Goal: Task Accomplishment & Management: Manage account settings

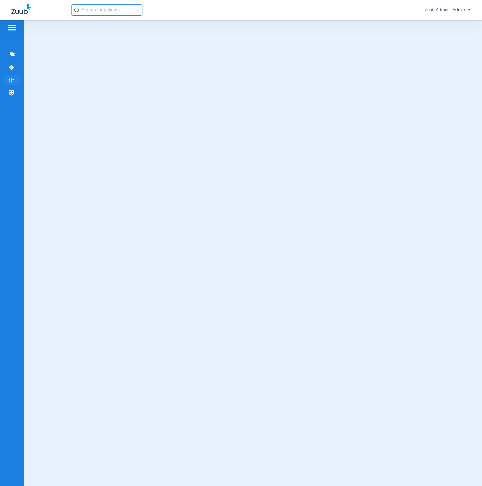
click at [18, 77] on li "Admin" at bounding box center [11, 80] width 15 height 10
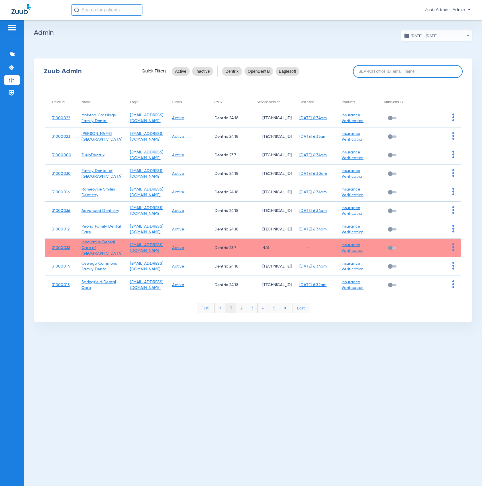
click at [377, 74] on input at bounding box center [408, 71] width 110 height 13
paste input "31000003"
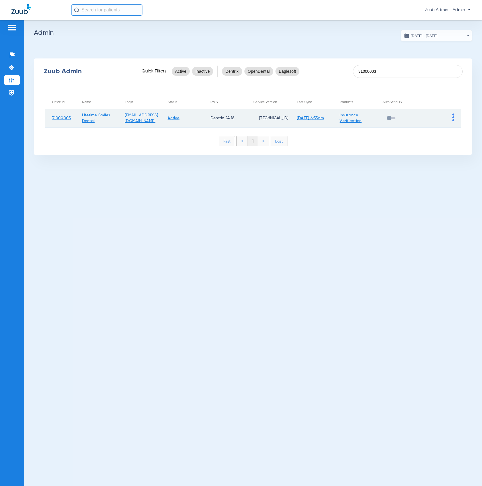
type input "31000003"
click at [452, 117] on td at bounding box center [440, 118] width 43 height 19
click at [453, 117] on img at bounding box center [454, 117] width 2 height 8
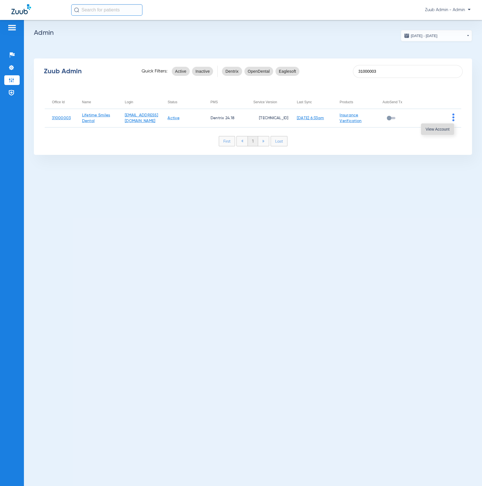
click at [447, 125] on button "View Account" at bounding box center [437, 128] width 33 height 11
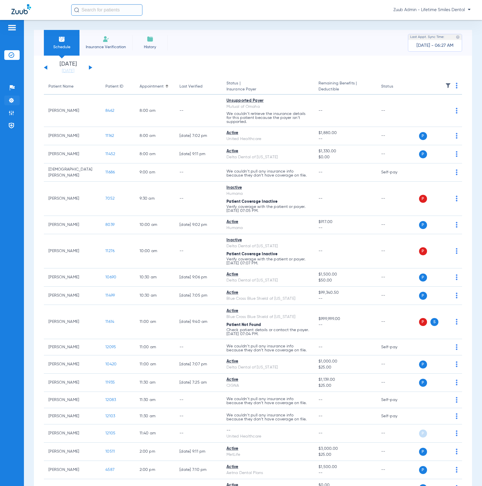
click at [9, 104] on li "Settings" at bounding box center [11, 101] width 15 height 10
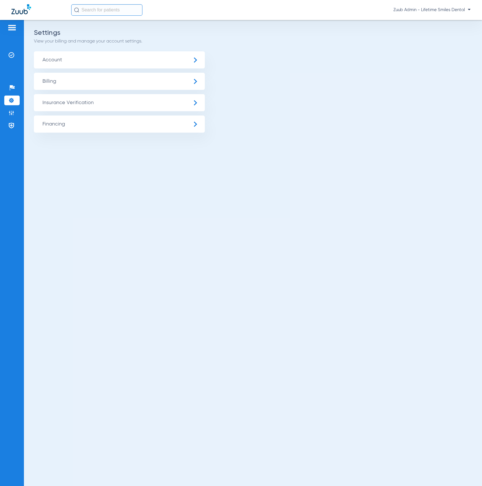
click at [57, 105] on span "Insurance Verification" at bounding box center [119, 102] width 171 height 17
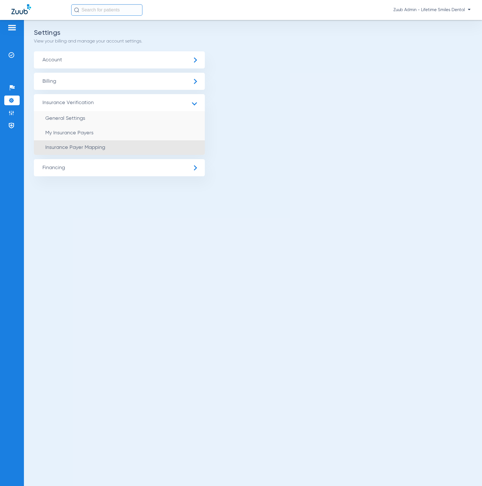
click at [87, 142] on li "Insurance Payer Mapping" at bounding box center [119, 147] width 171 height 15
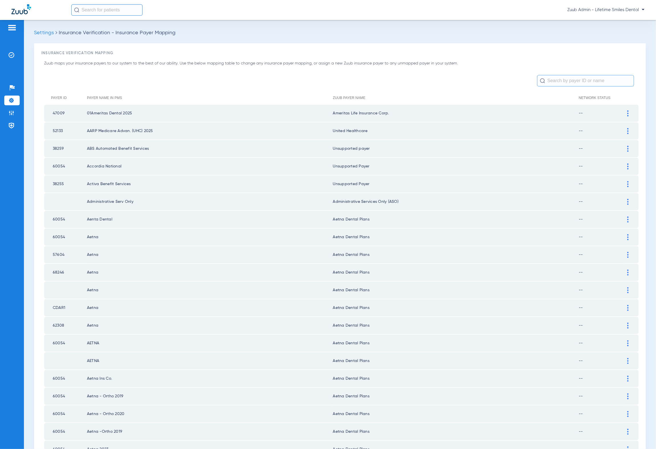
click at [482, 84] on input "text" at bounding box center [585, 80] width 97 height 11
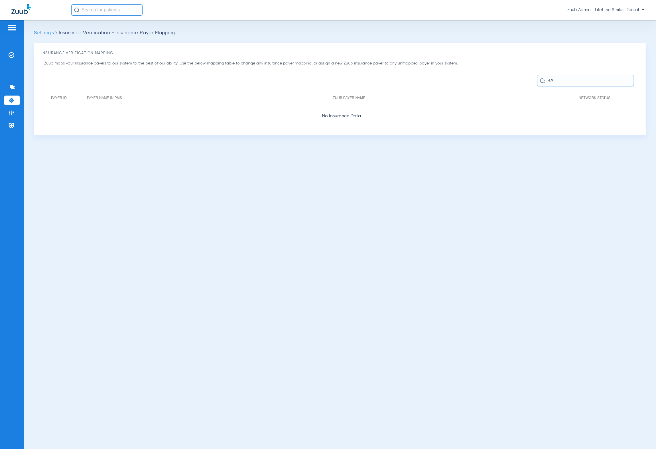
type input "B"
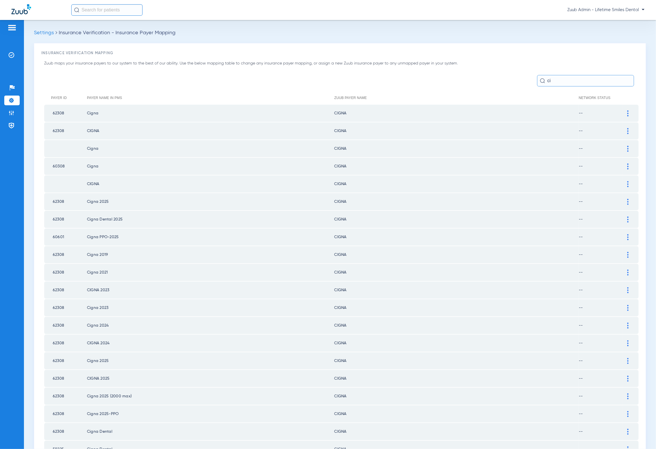
type input "c"
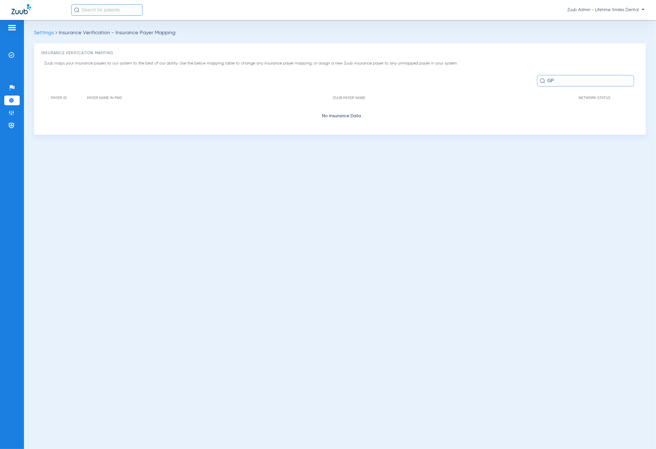
type input "G"
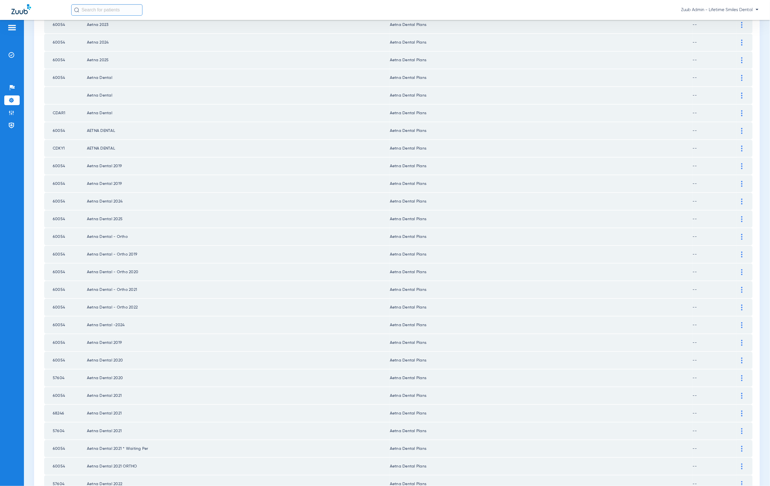
scroll to position [515, 0]
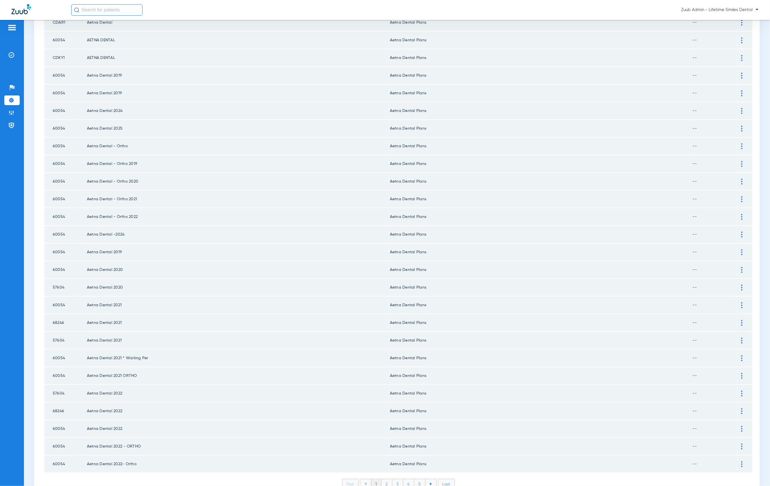
click at [386, 480] on li "2" at bounding box center [387, 485] width 11 height 10
click at [398, 480] on li "3" at bounding box center [398, 485] width 11 height 10
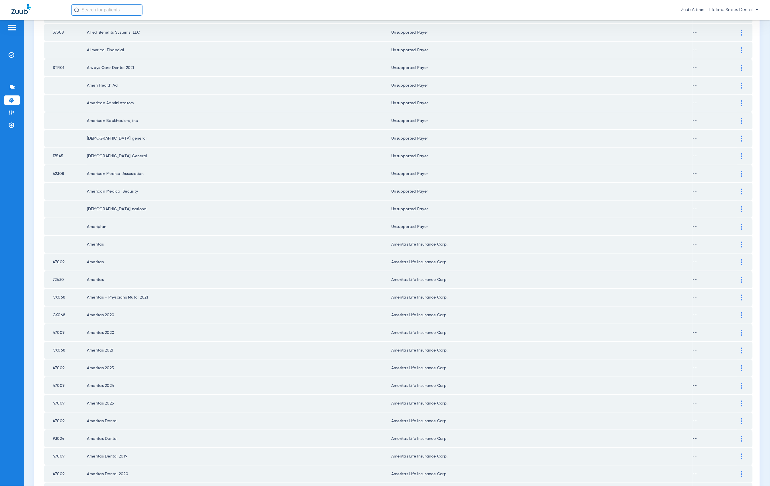
scroll to position [0, 0]
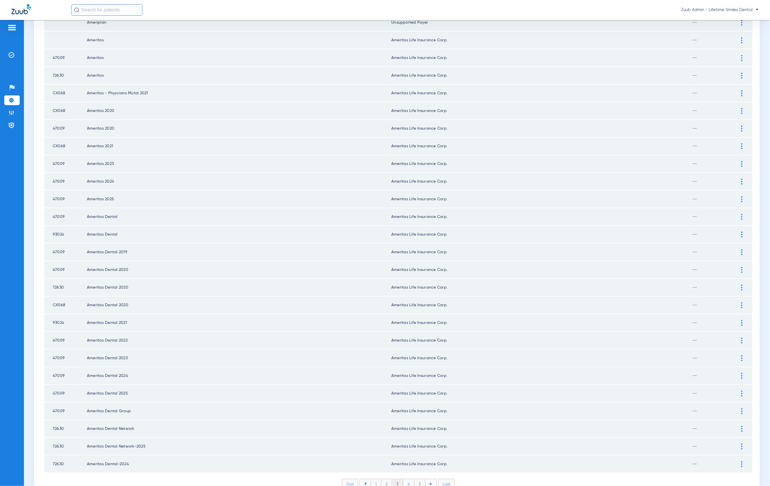
click at [407, 480] on li "4" at bounding box center [408, 485] width 11 height 10
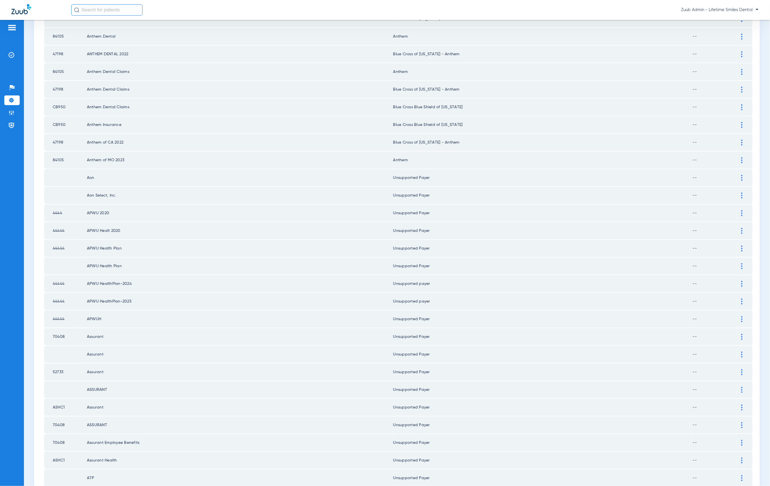
scroll to position [515, 0]
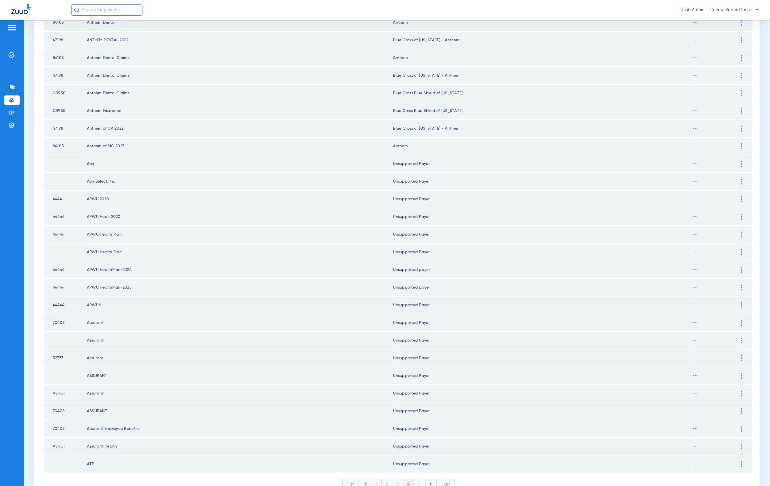
click at [417, 480] on li "5" at bounding box center [420, 485] width 11 height 10
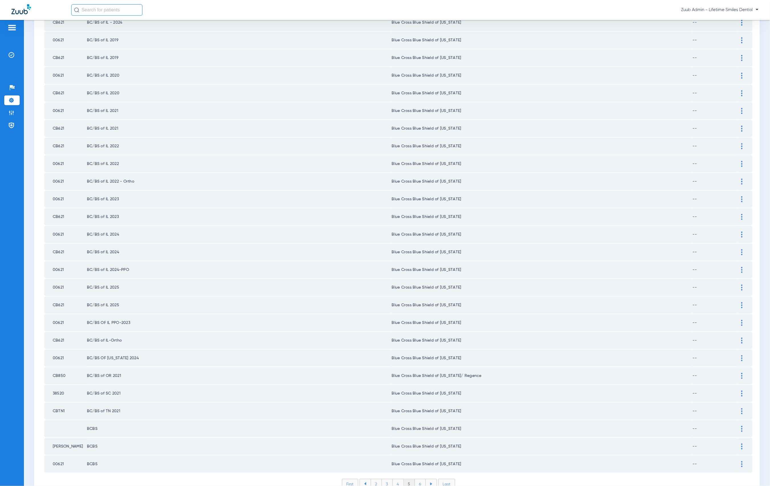
click at [420, 480] on li "6" at bounding box center [420, 485] width 11 height 10
click at [421, 480] on li "7" at bounding box center [420, 485] width 11 height 10
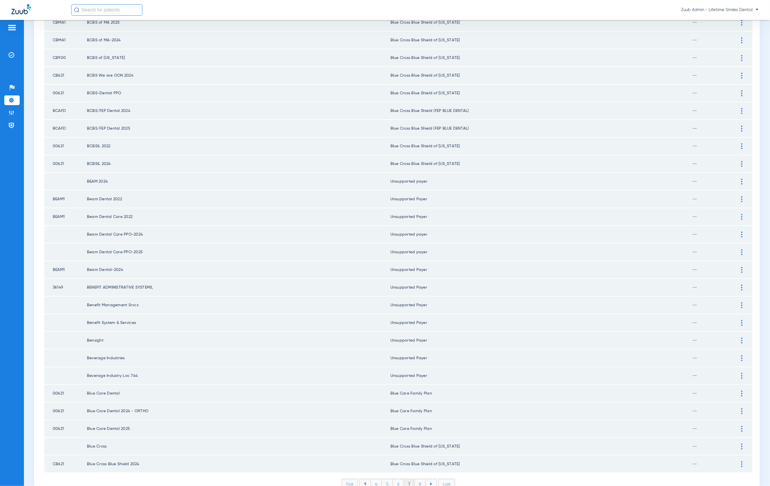
click at [417, 480] on li "8" at bounding box center [420, 485] width 11 height 10
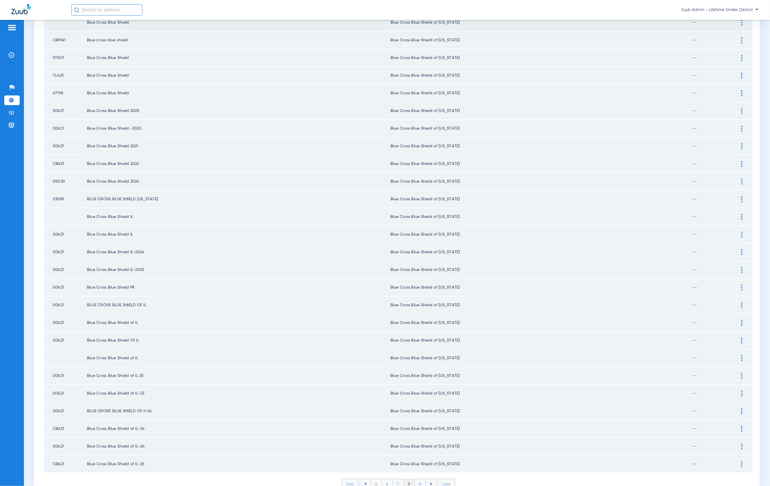
click at [421, 480] on li "9" at bounding box center [420, 485] width 11 height 10
click at [417, 480] on li "10" at bounding box center [420, 485] width 13 height 10
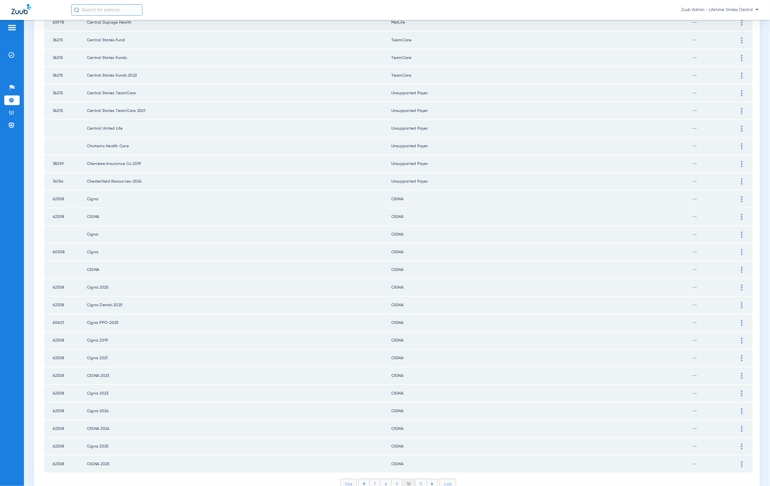
click at [415, 480] on li "11" at bounding box center [421, 485] width 12 height 10
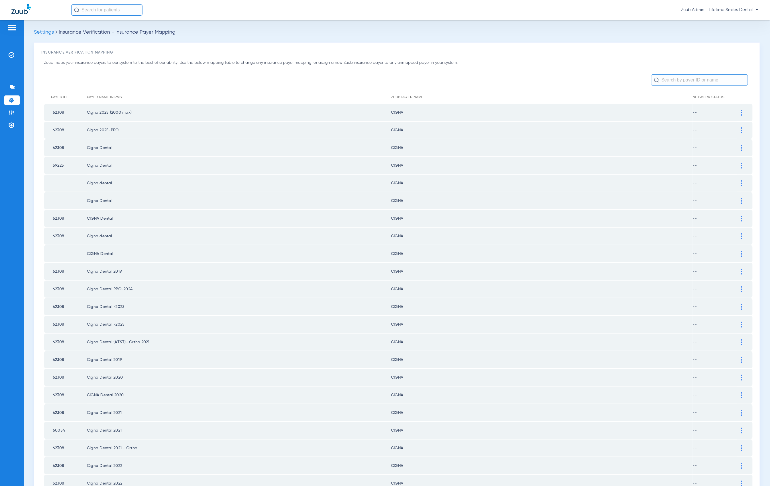
scroll to position [0, 0]
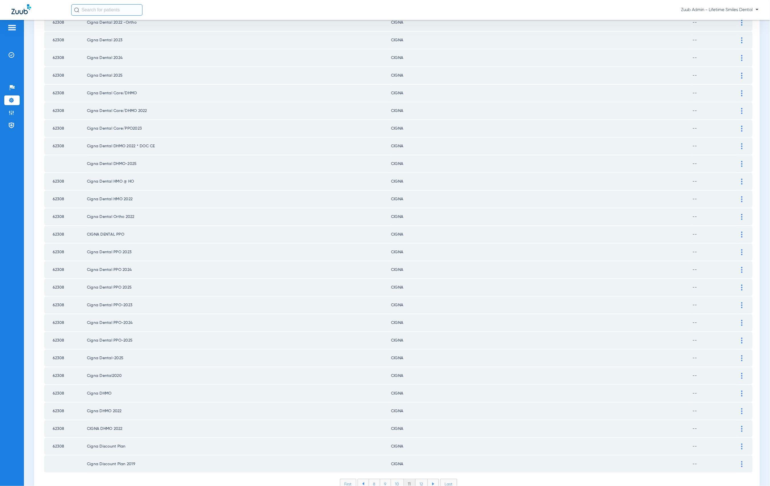
click at [421, 480] on li "12" at bounding box center [422, 485] width 12 height 10
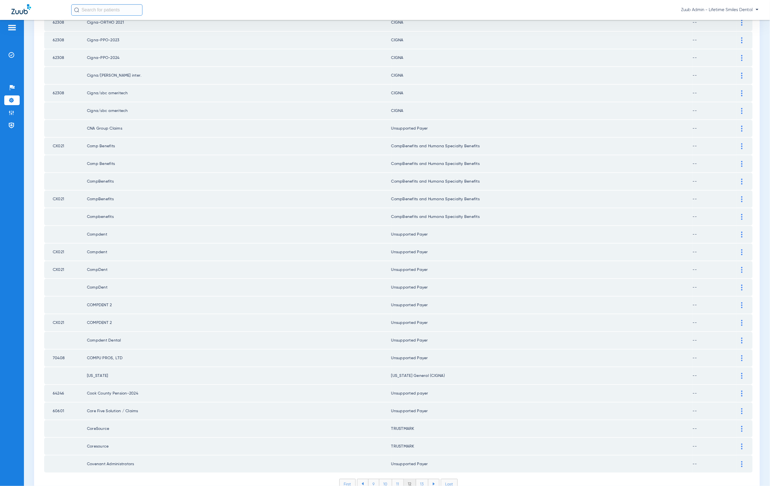
click at [420, 480] on li "13" at bounding box center [422, 485] width 12 height 10
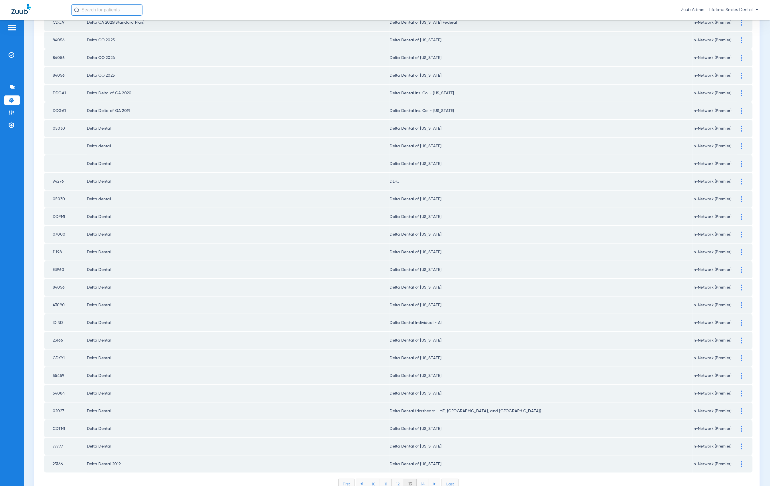
click at [421, 480] on li "14" at bounding box center [423, 485] width 13 height 10
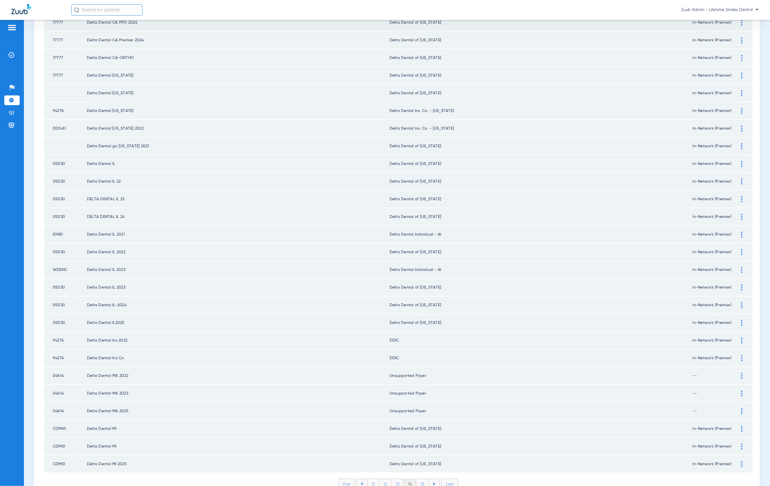
click at [417, 480] on li "15" at bounding box center [423, 485] width 13 height 10
click at [420, 480] on li "16" at bounding box center [423, 485] width 12 height 10
click at [424, 480] on li "17" at bounding box center [423, 485] width 12 height 10
click at [420, 480] on li "18" at bounding box center [423, 485] width 13 height 10
click at [420, 480] on li "19" at bounding box center [423, 485] width 12 height 10
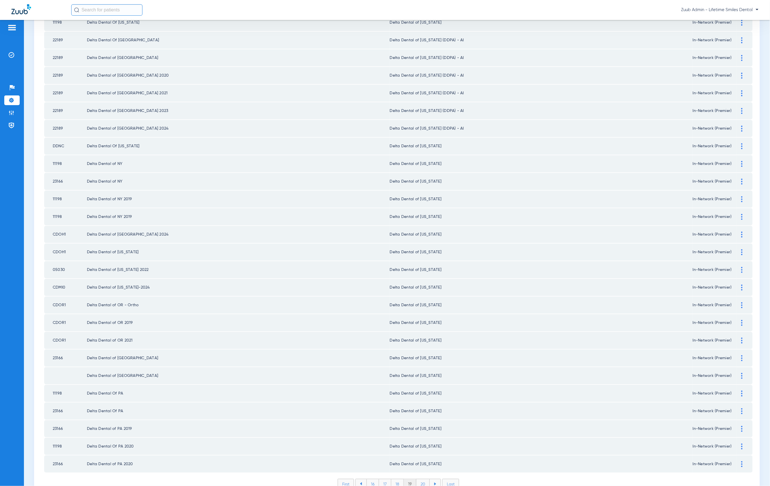
click at [420, 480] on li "20" at bounding box center [423, 485] width 13 height 10
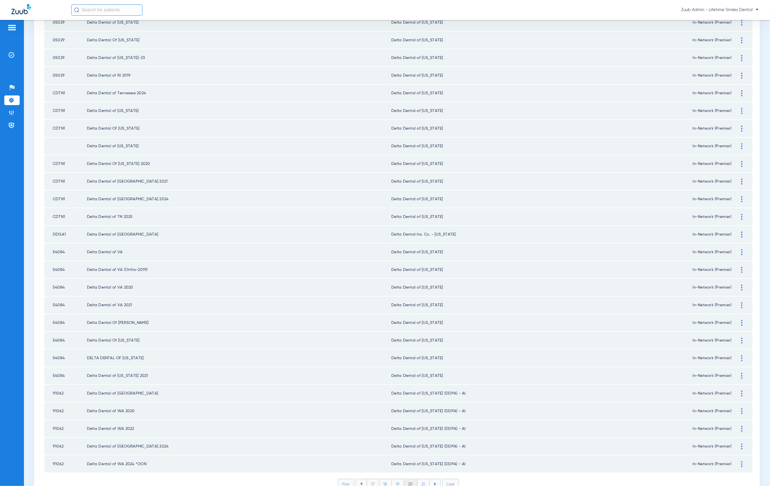
click at [420, 480] on li "21" at bounding box center [424, 485] width 12 height 10
click at [420, 480] on li "22" at bounding box center [423, 485] width 13 height 10
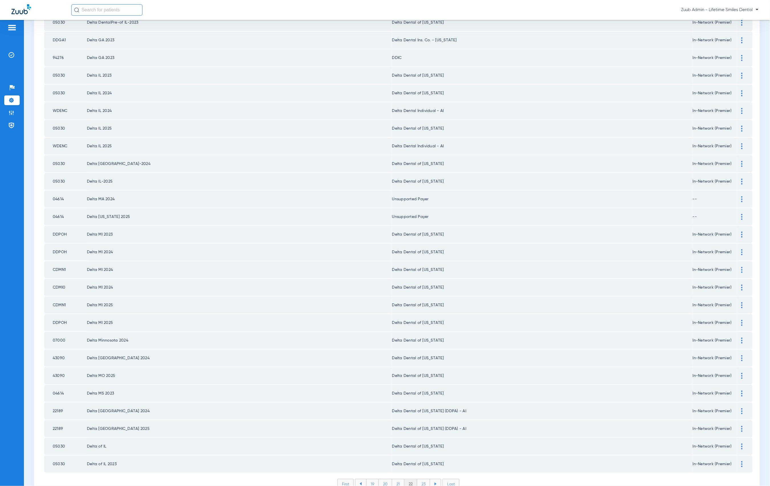
click at [420, 480] on li "23" at bounding box center [423, 485] width 13 height 10
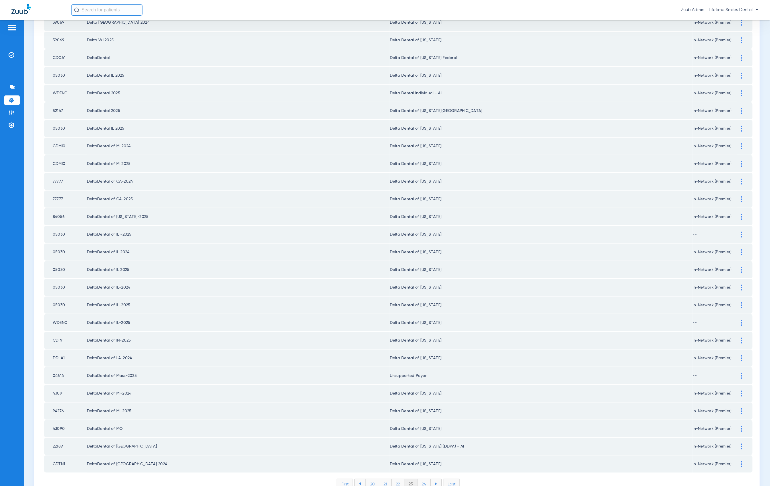
click at [420, 480] on li "24" at bounding box center [424, 485] width 13 height 10
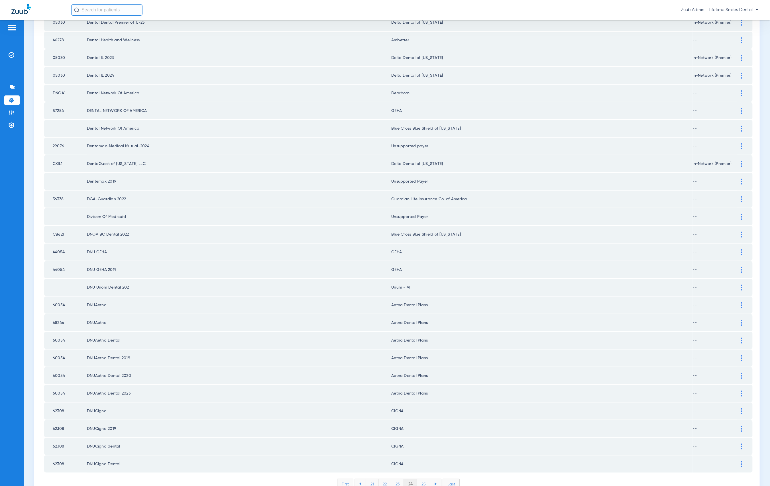
click at [420, 480] on li "25" at bounding box center [423, 485] width 13 height 10
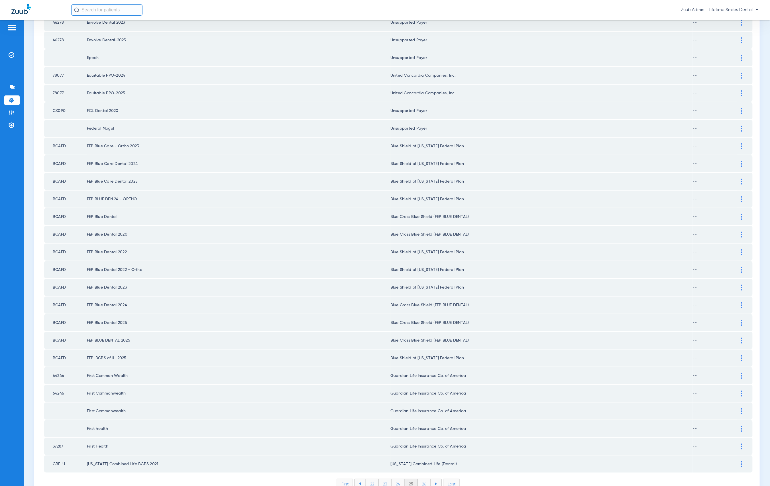
click at [420, 480] on li "26" at bounding box center [424, 485] width 13 height 10
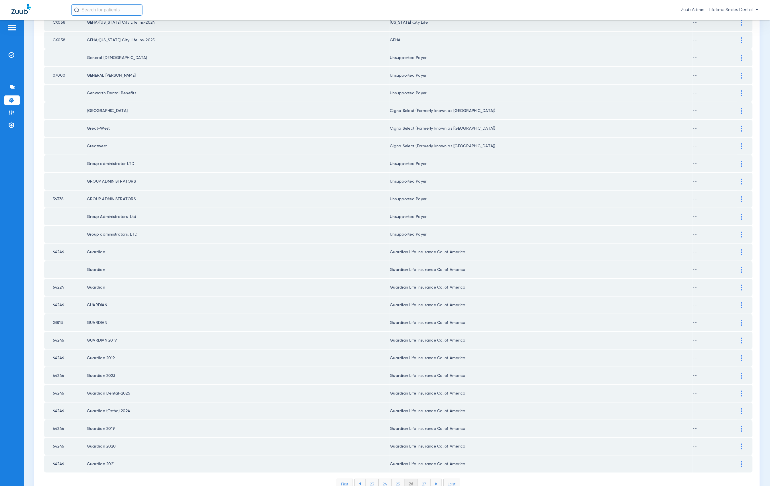
click at [420, 480] on li "27" at bounding box center [424, 485] width 13 height 10
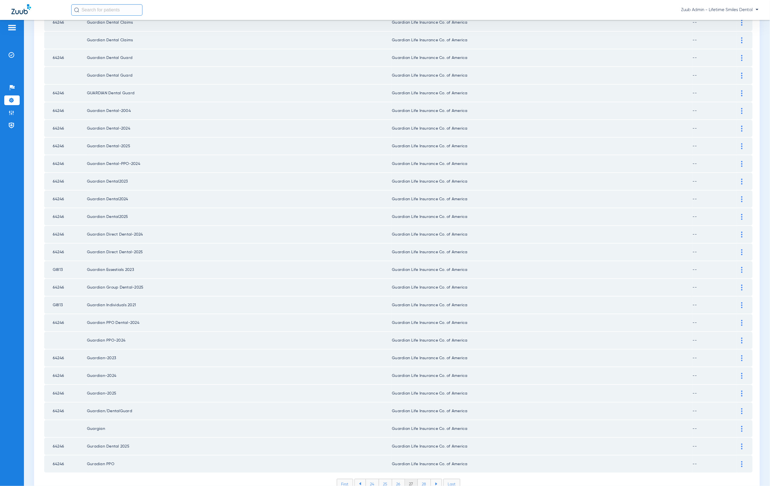
click at [420, 480] on li "28" at bounding box center [424, 485] width 13 height 10
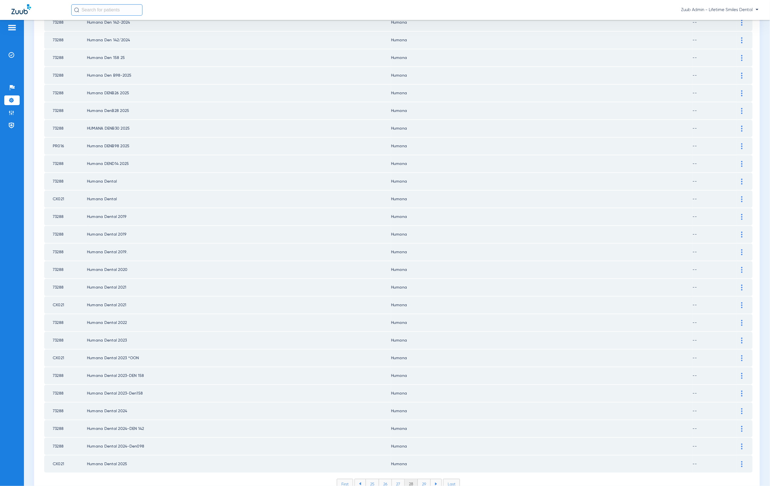
click at [420, 480] on li "29" at bounding box center [424, 485] width 13 height 10
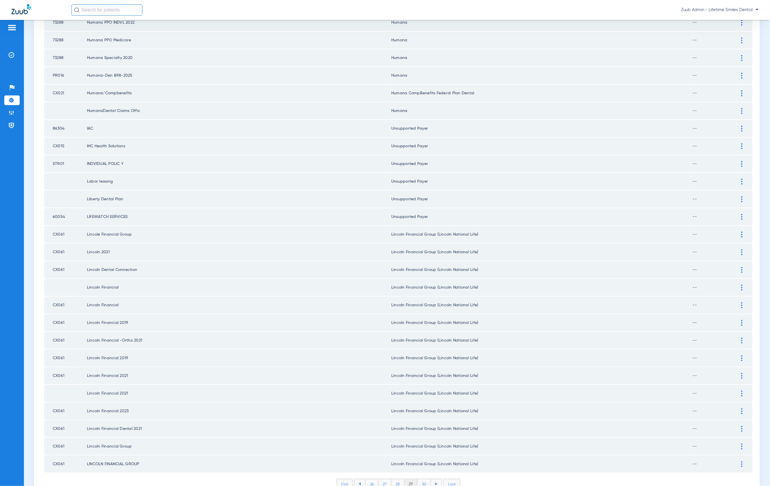
click at [420, 480] on li "30" at bounding box center [424, 485] width 13 height 10
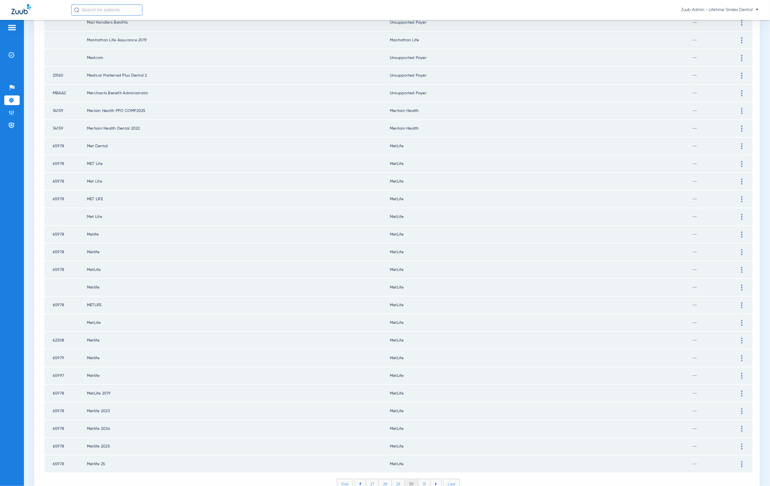
click at [420, 480] on li "31" at bounding box center [425, 485] width 12 height 10
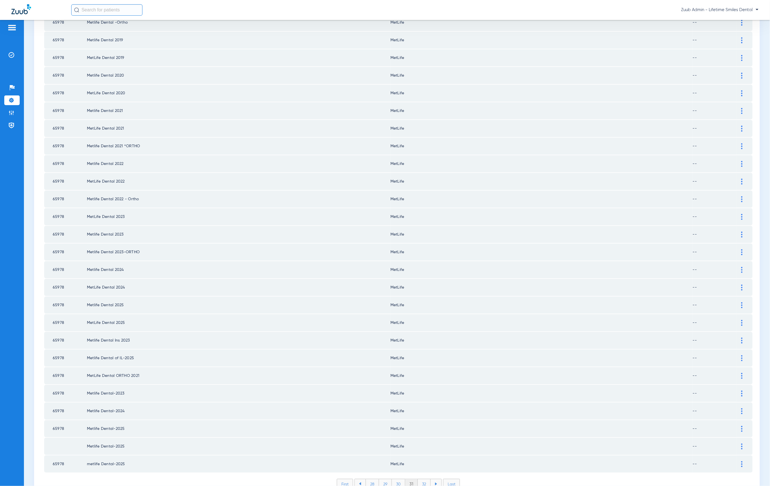
click at [420, 480] on li "32" at bounding box center [424, 485] width 13 height 10
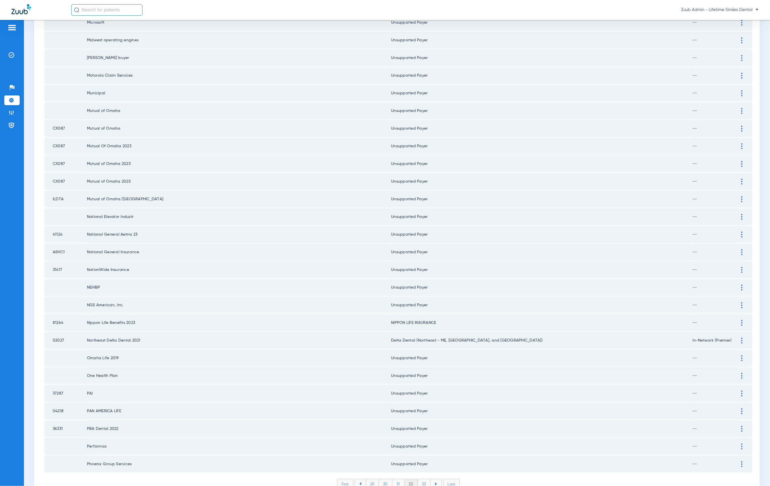
click at [420, 480] on li "33" at bounding box center [424, 485] width 13 height 10
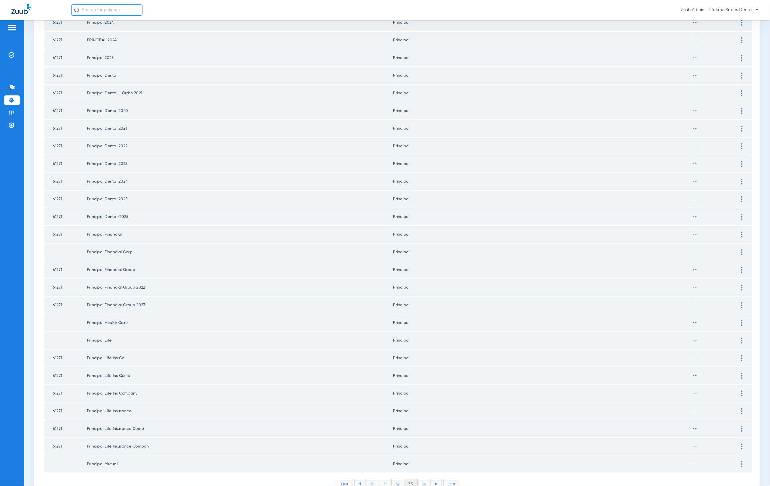
click at [420, 480] on li "34" at bounding box center [424, 485] width 13 height 10
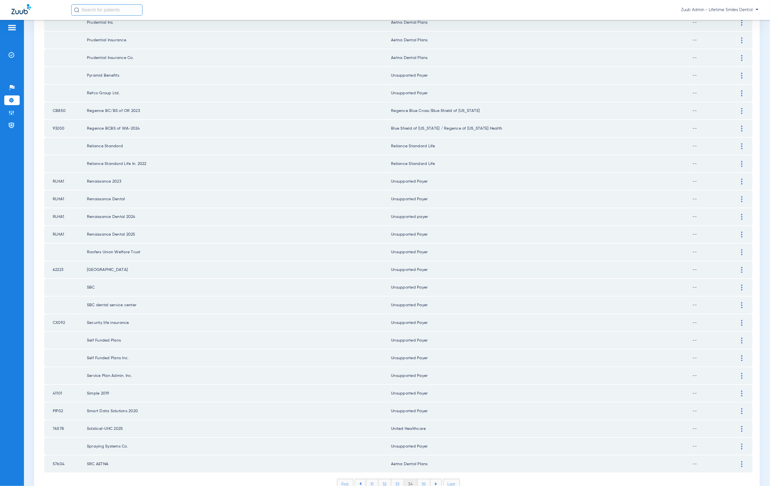
click at [420, 480] on li "35" at bounding box center [424, 485] width 13 height 10
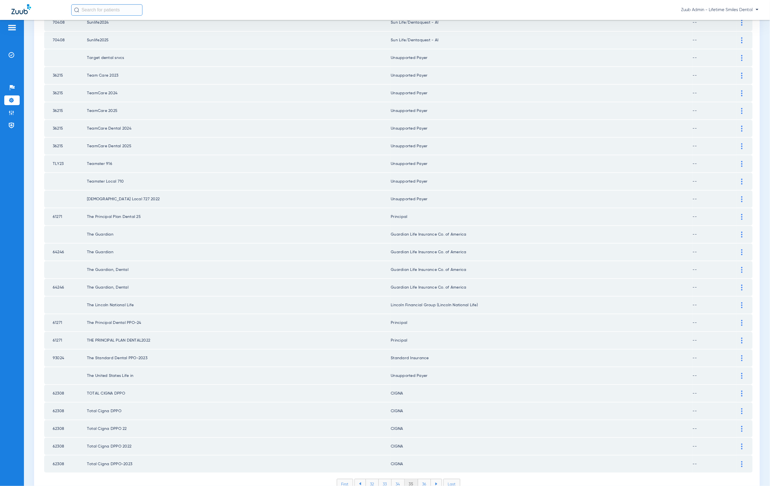
click at [420, 480] on li "36" at bounding box center [424, 485] width 13 height 10
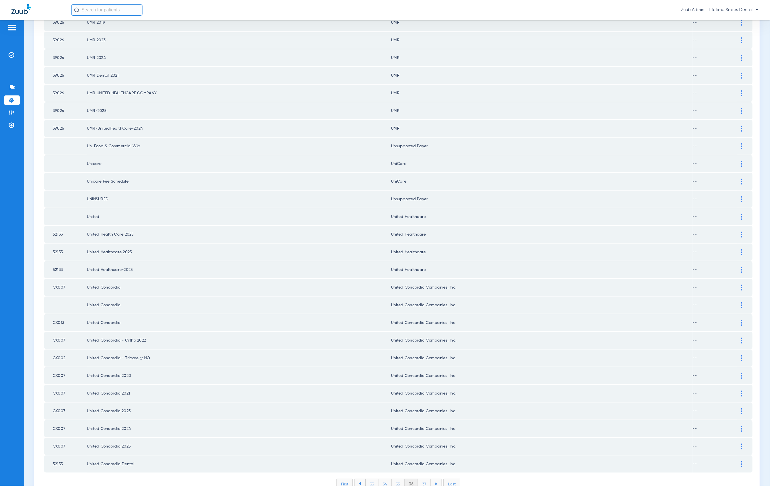
click at [420, 480] on li "37" at bounding box center [424, 485] width 13 height 10
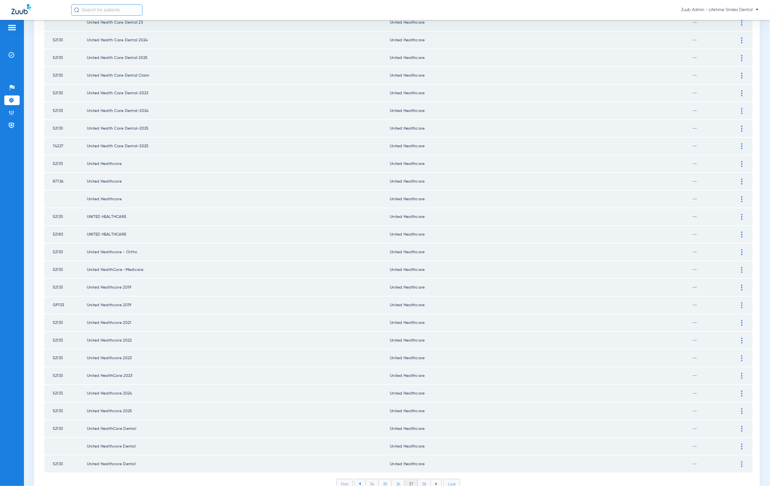
click at [420, 480] on li "38" at bounding box center [424, 485] width 13 height 10
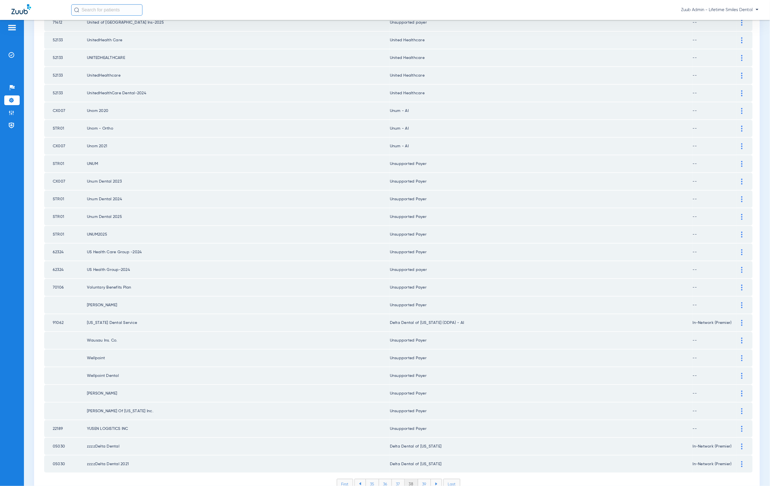
click at [420, 480] on li "39" at bounding box center [424, 485] width 13 height 10
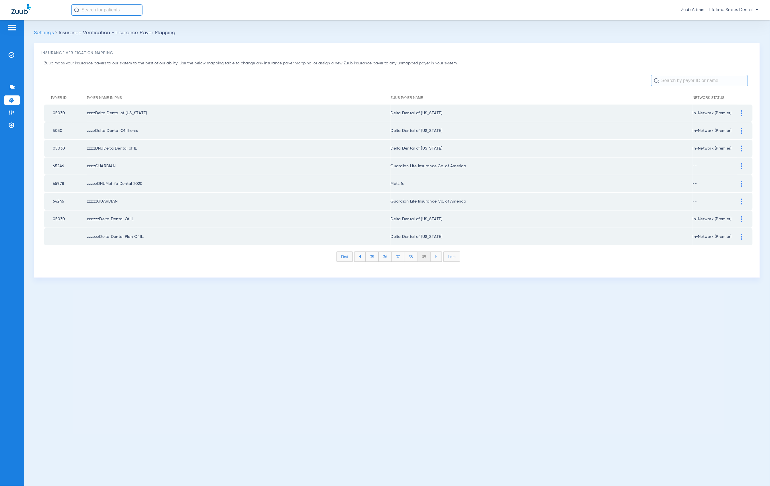
click at [482, 85] on input "text" at bounding box center [700, 80] width 97 height 11
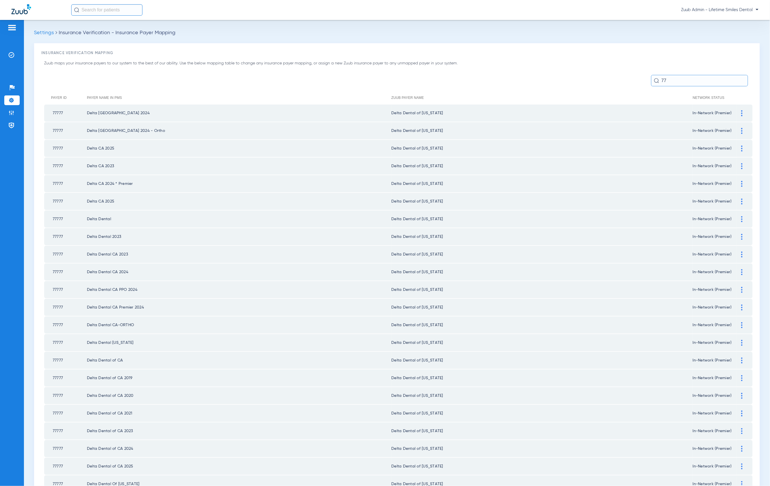
type input "7"
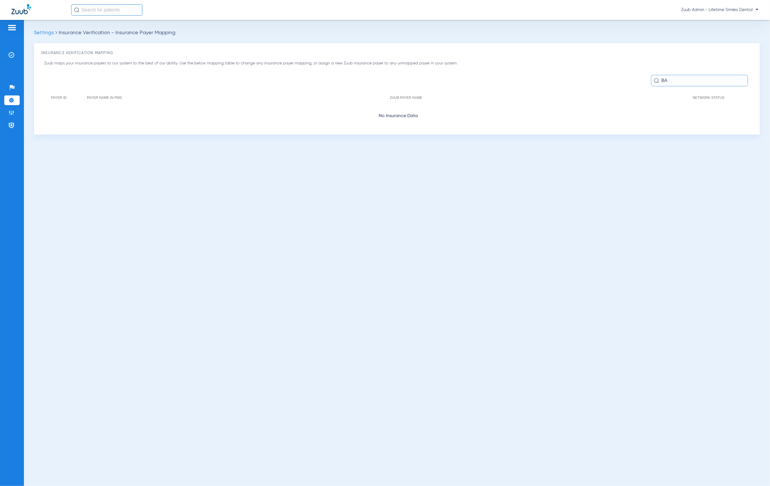
type input "B"
type input "G"
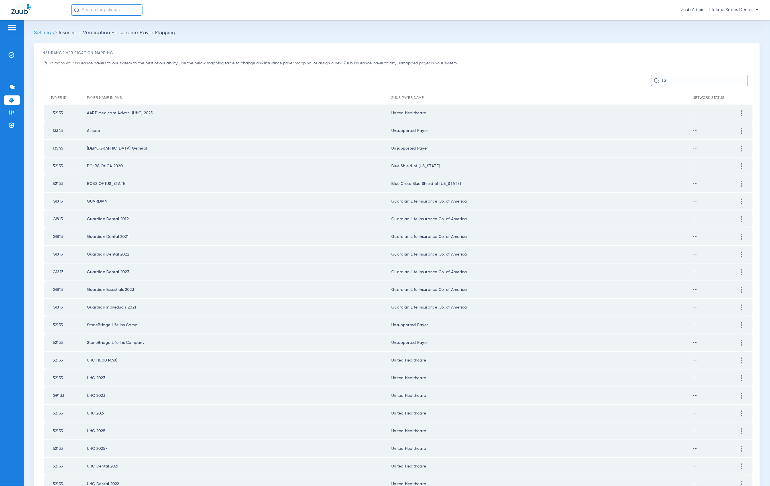
type input "1"
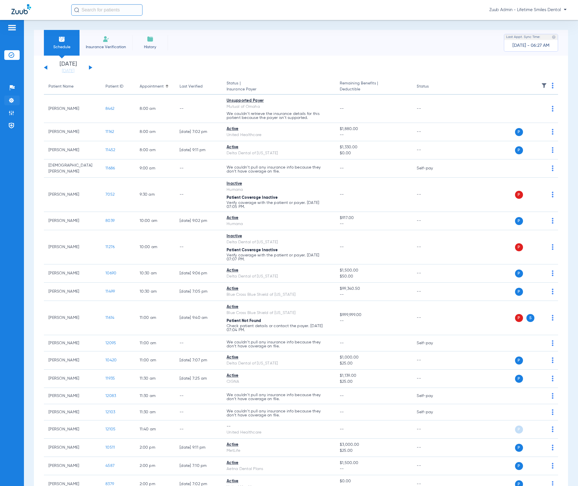
click at [16, 103] on li "Settings" at bounding box center [11, 101] width 15 height 10
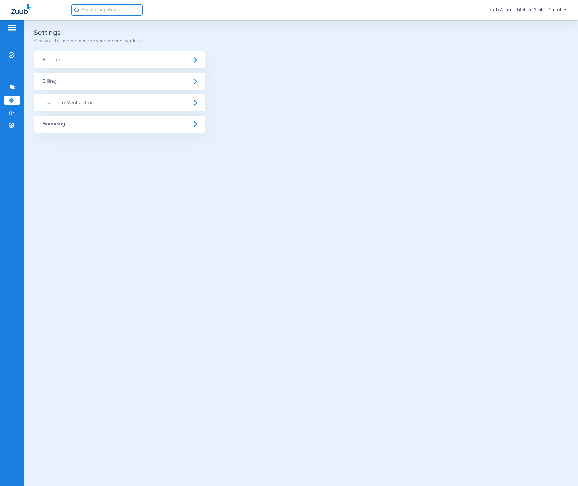
click at [53, 104] on span "Insurance Verification" at bounding box center [119, 102] width 171 height 17
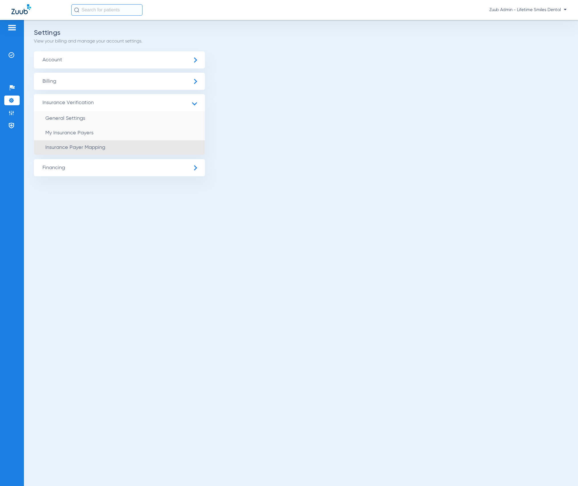
click at [109, 144] on li "Insurance Payer Mapping" at bounding box center [119, 147] width 171 height 15
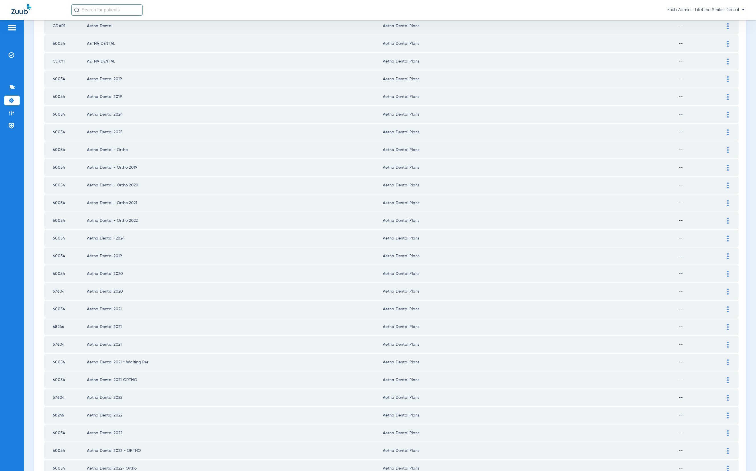
scroll to position [531, 0]
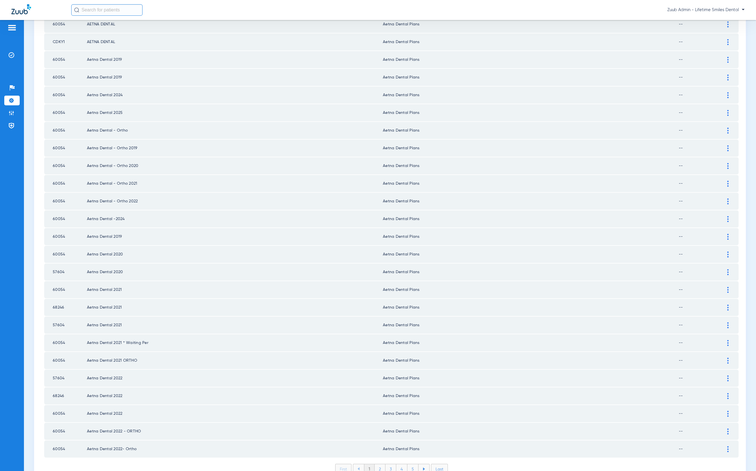
click at [380, 464] on li "2" at bounding box center [380, 469] width 11 height 10
click at [386, 464] on li "3" at bounding box center [391, 469] width 11 height 10
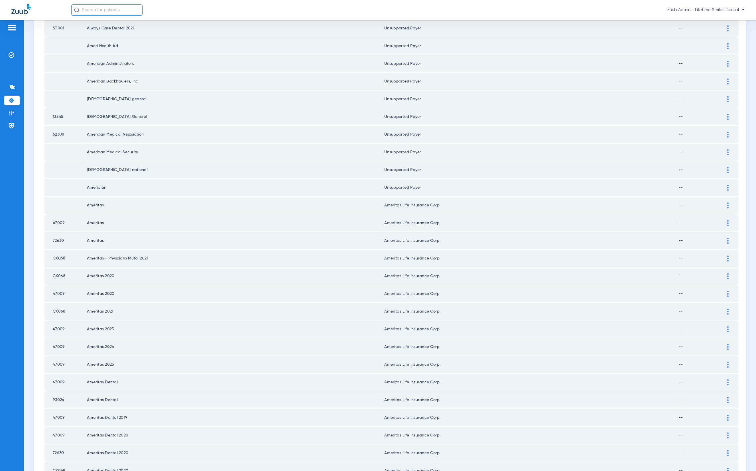
scroll to position [531, 0]
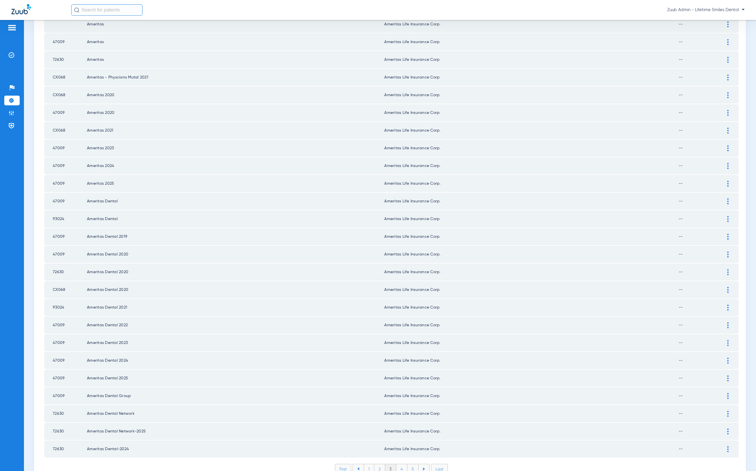
click at [398, 464] on li "4" at bounding box center [401, 469] width 11 height 10
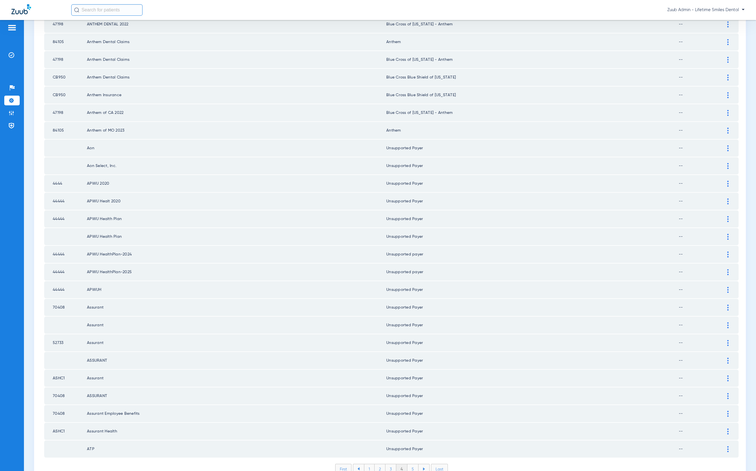
click at [411, 464] on li "5" at bounding box center [412, 469] width 11 height 10
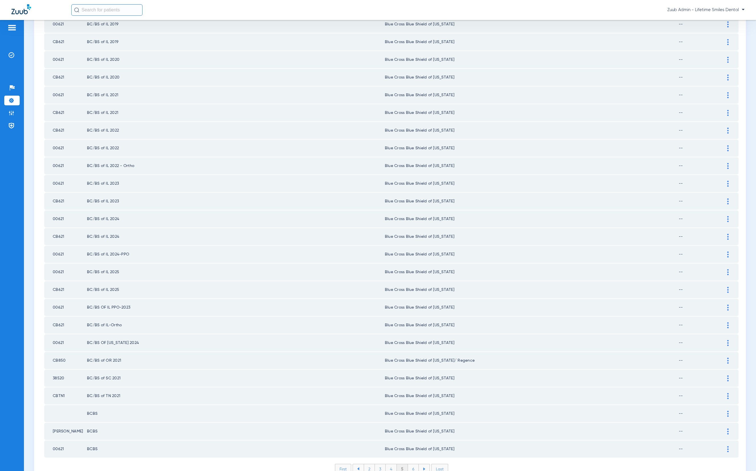
click at [414, 464] on li "6" at bounding box center [413, 469] width 11 height 10
click at [411, 464] on li "7" at bounding box center [413, 469] width 11 height 10
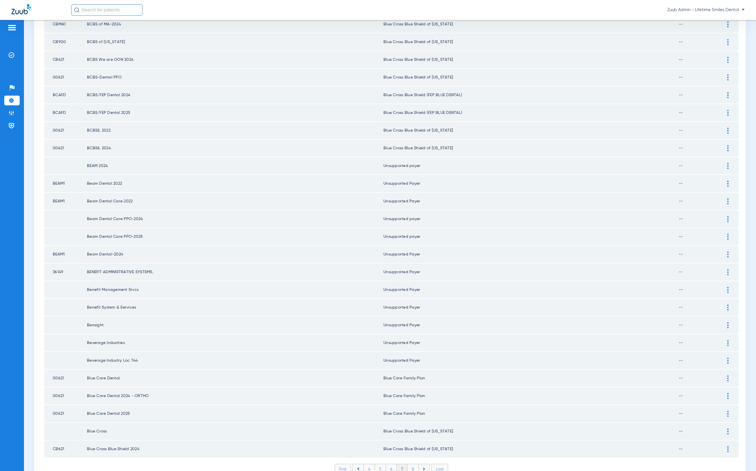
click at [411, 464] on li "8" at bounding box center [413, 469] width 11 height 10
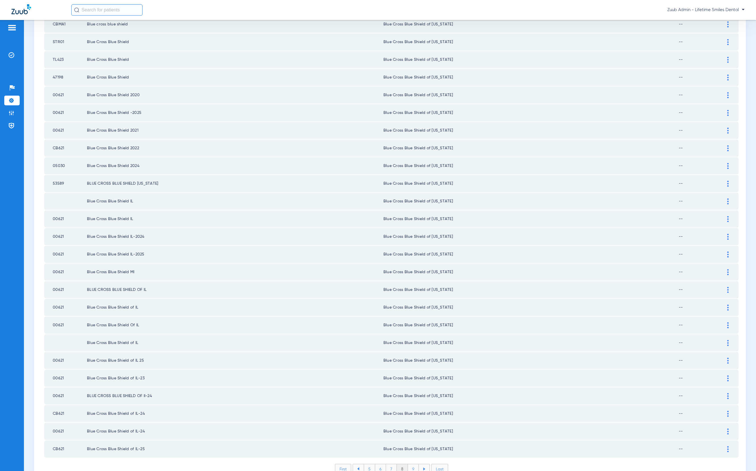
click at [414, 464] on li "9" at bounding box center [413, 469] width 11 height 10
click at [412, 464] on li "10" at bounding box center [413, 469] width 13 height 10
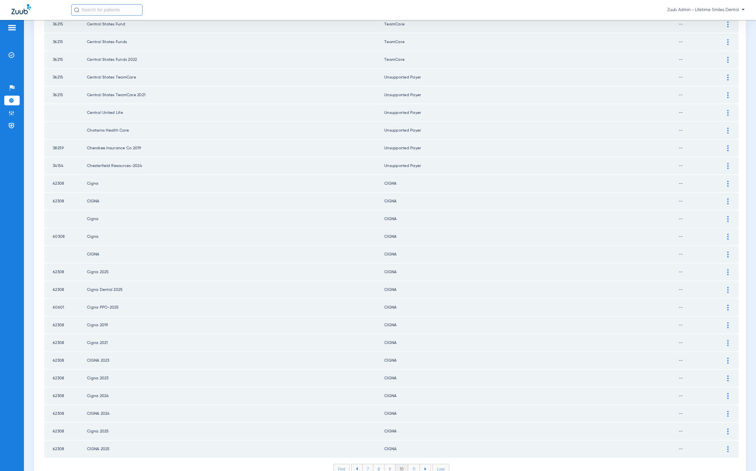
click at [414, 464] on li "11" at bounding box center [414, 469] width 12 height 10
click at [413, 464] on li "12" at bounding box center [415, 469] width 12 height 10
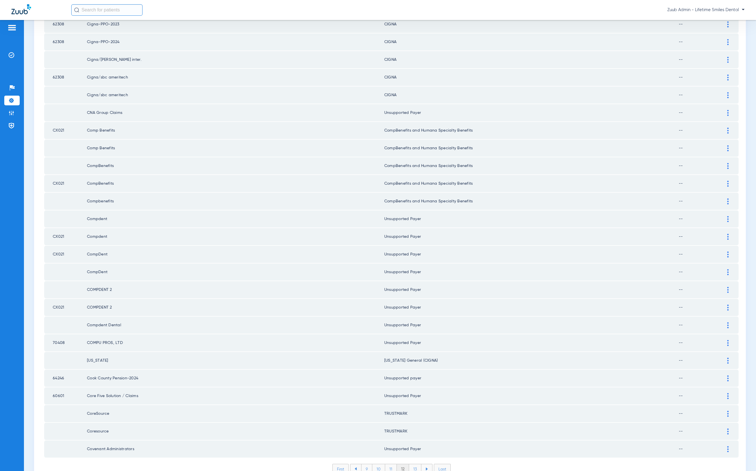
click at [414, 464] on li "13" at bounding box center [415, 469] width 12 height 10
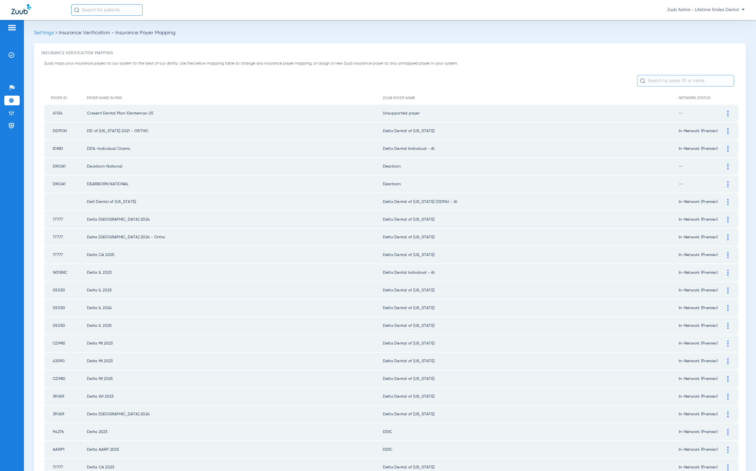
scroll to position [0, 0]
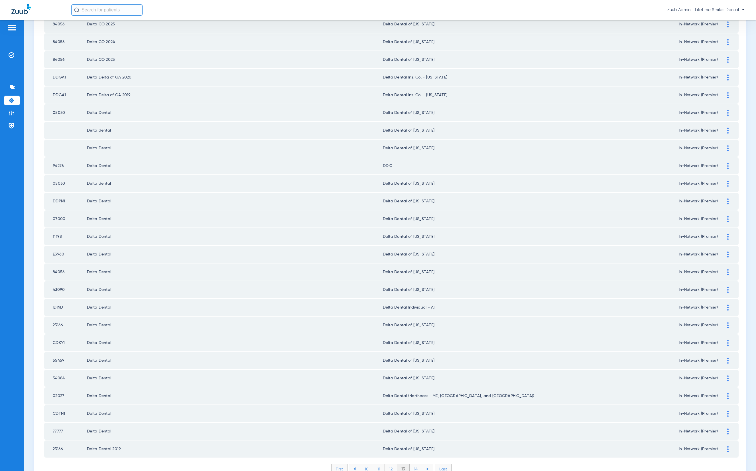
click at [411, 464] on li "14" at bounding box center [416, 469] width 13 height 10
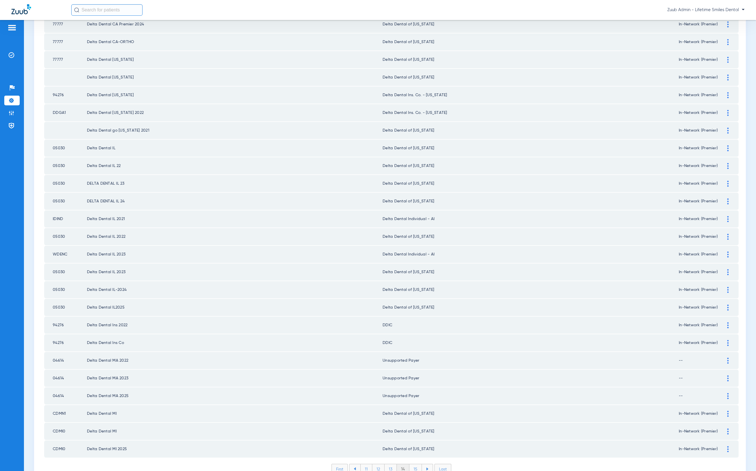
click at [413, 464] on li "15" at bounding box center [415, 469] width 13 height 10
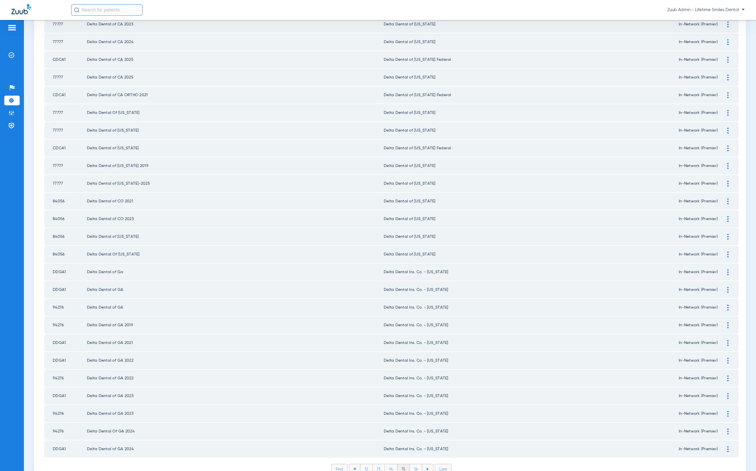
click at [414, 464] on li "16" at bounding box center [416, 469] width 12 height 10
click at [413, 464] on li "17" at bounding box center [416, 469] width 12 height 10
click at [412, 464] on li "18" at bounding box center [416, 469] width 13 height 10
click at [413, 464] on li "19" at bounding box center [416, 469] width 12 height 10
click at [415, 464] on li "20" at bounding box center [415, 469] width 13 height 10
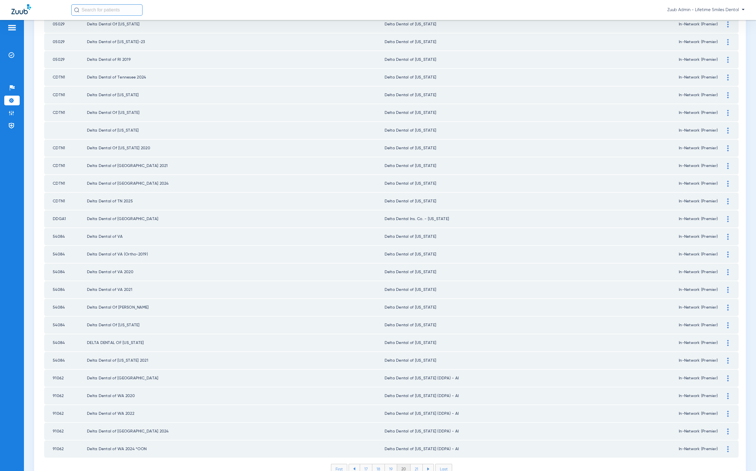
click at [412, 464] on li "21" at bounding box center [417, 469] width 12 height 10
click at [413, 464] on li "22" at bounding box center [416, 469] width 13 height 10
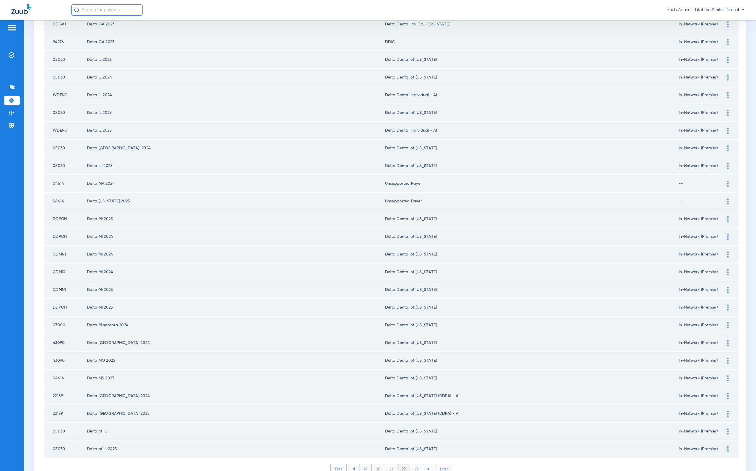
click at [412, 464] on li "23" at bounding box center [416, 469] width 13 height 10
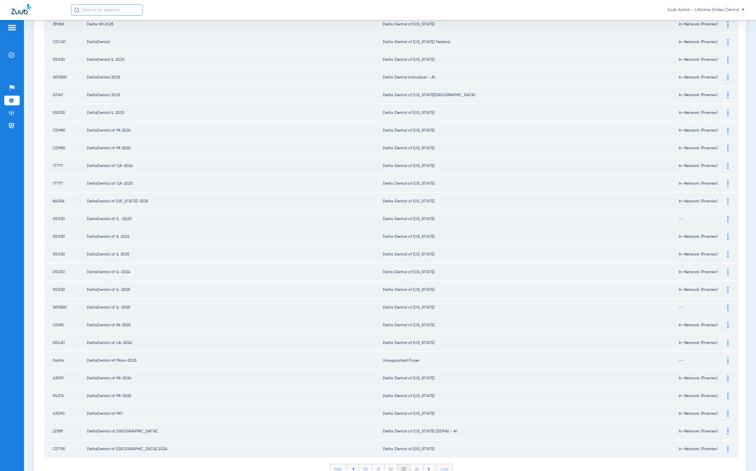
click at [417, 464] on li "24" at bounding box center [417, 469] width 13 height 10
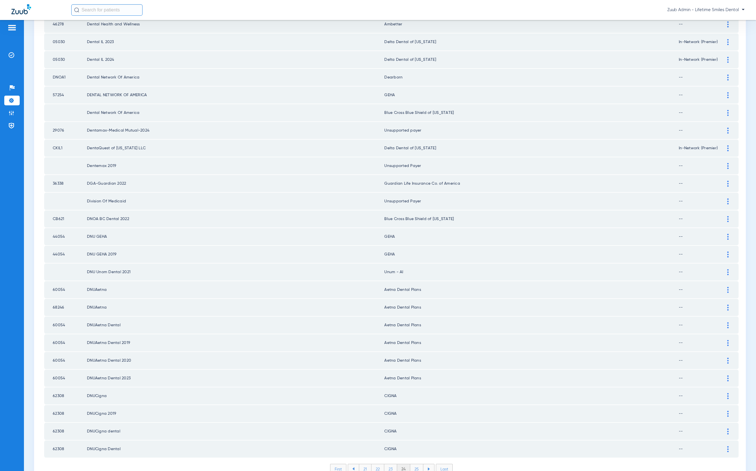
click at [417, 464] on li "25" at bounding box center [416, 469] width 13 height 10
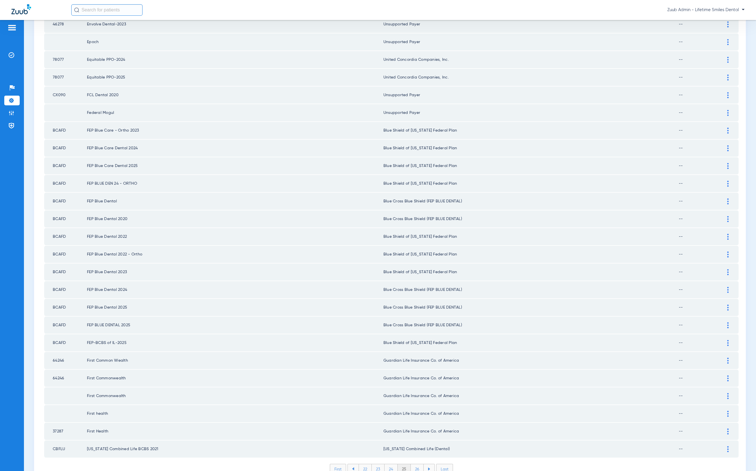
click at [411, 464] on li "26" at bounding box center [417, 469] width 13 height 10
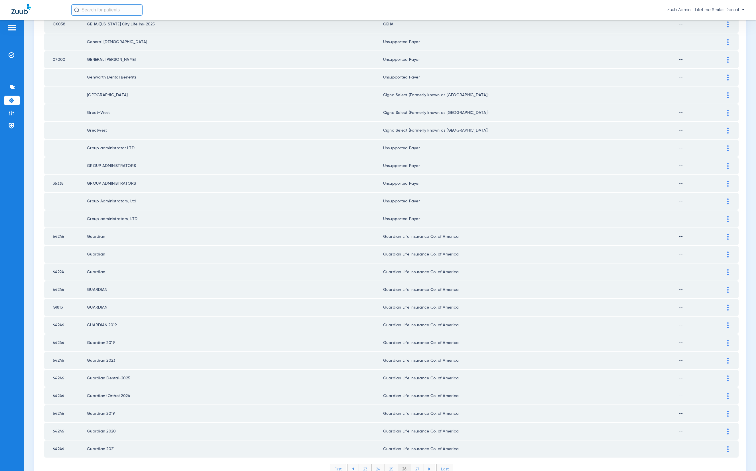
click at [417, 464] on li "27" at bounding box center [417, 469] width 13 height 10
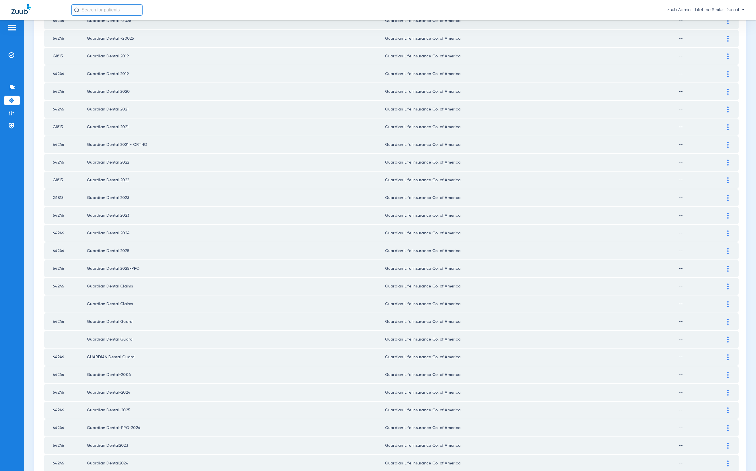
scroll to position [531, 0]
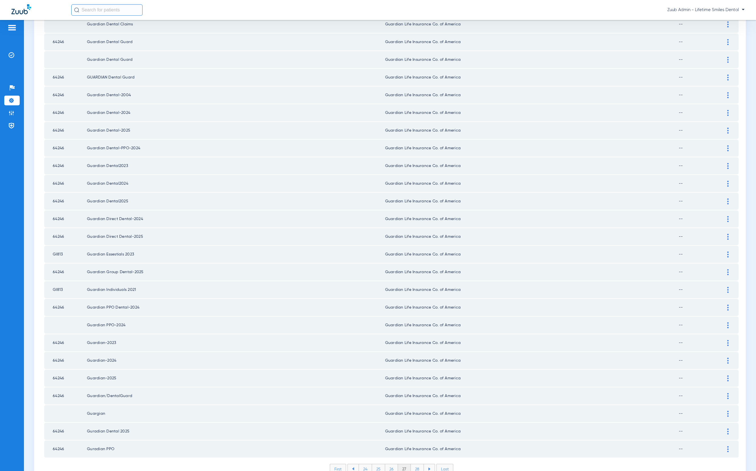
click at [416, 464] on li "28" at bounding box center [417, 469] width 13 height 10
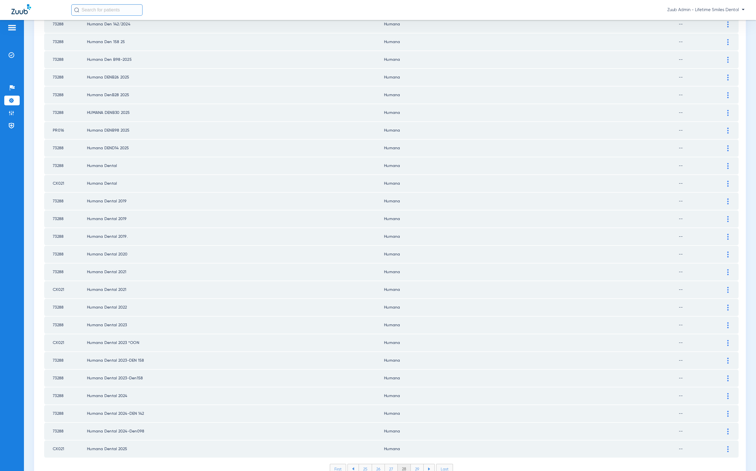
click at [415, 464] on li "29" at bounding box center [417, 469] width 13 height 10
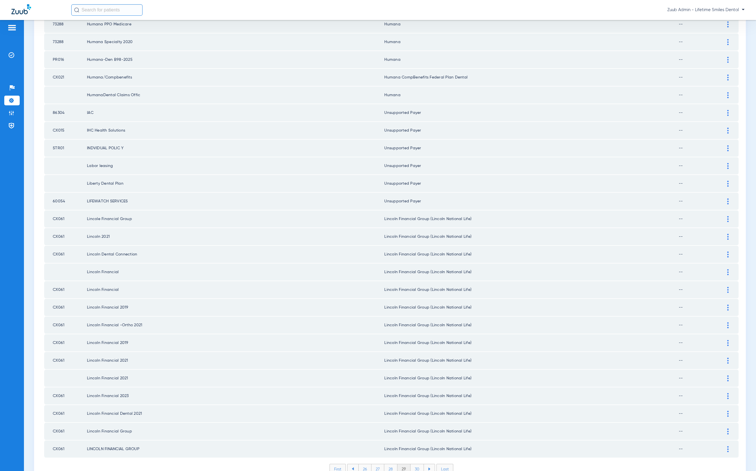
click at [417, 464] on li "30" at bounding box center [417, 469] width 13 height 10
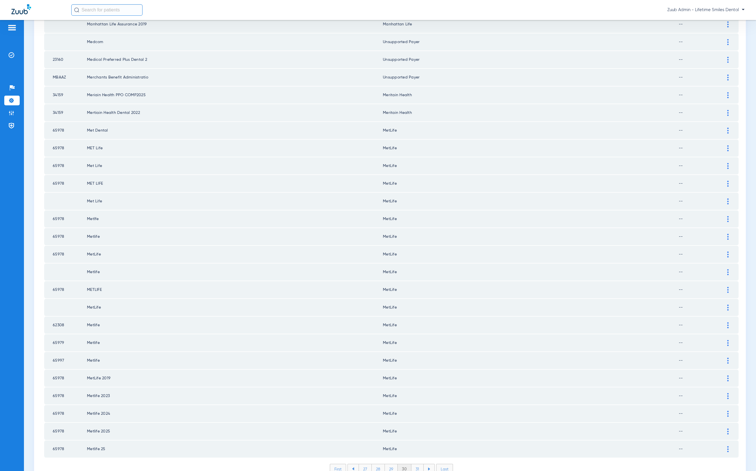
click at [419, 464] on li "31" at bounding box center [417, 469] width 12 height 10
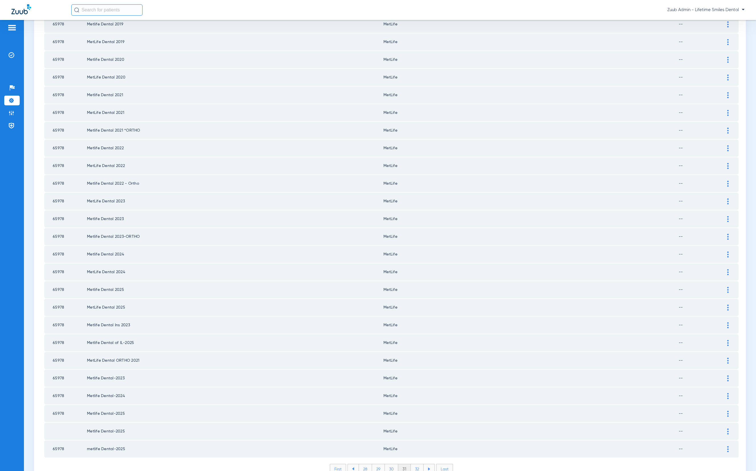
click at [412, 464] on li "32" at bounding box center [417, 469] width 13 height 10
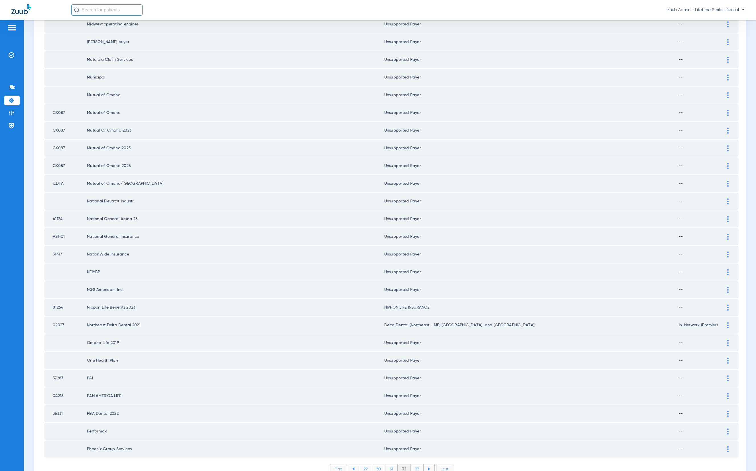
scroll to position [0, 0]
click at [419, 464] on li "33" at bounding box center [417, 469] width 13 height 10
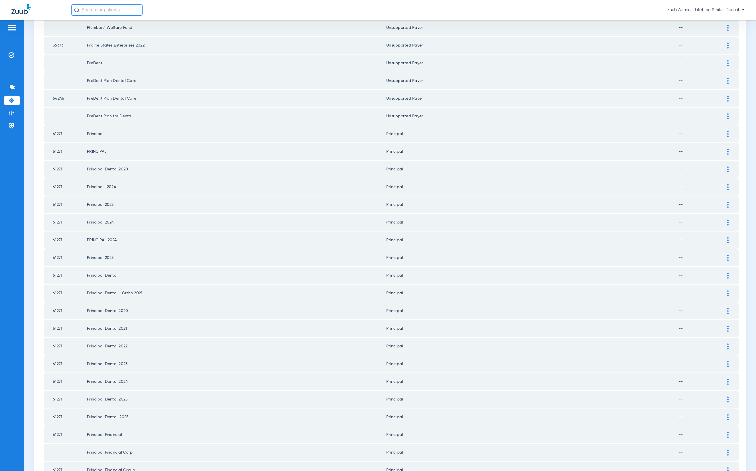
scroll to position [531, 0]
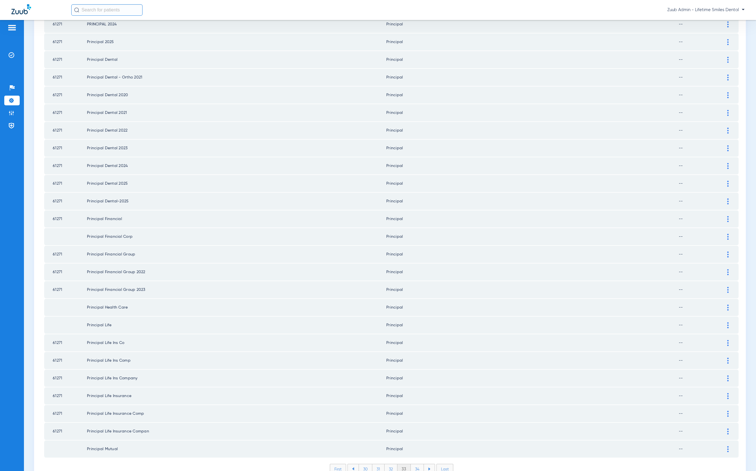
click at [416, 464] on li "34" at bounding box center [417, 469] width 13 height 10
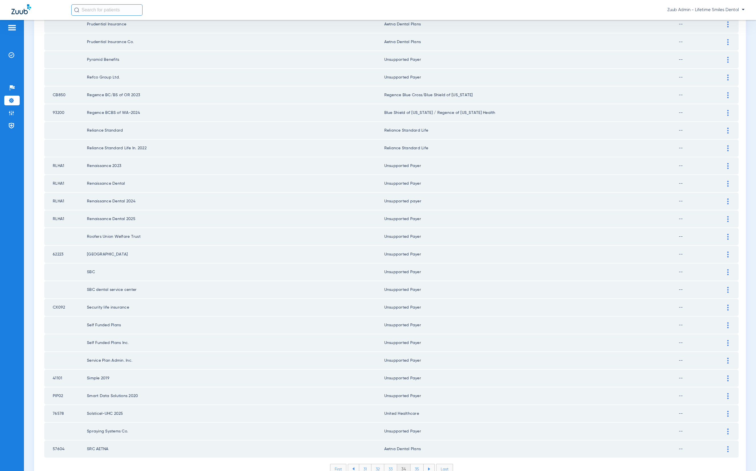
click at [416, 464] on li "35" at bounding box center [417, 469] width 13 height 10
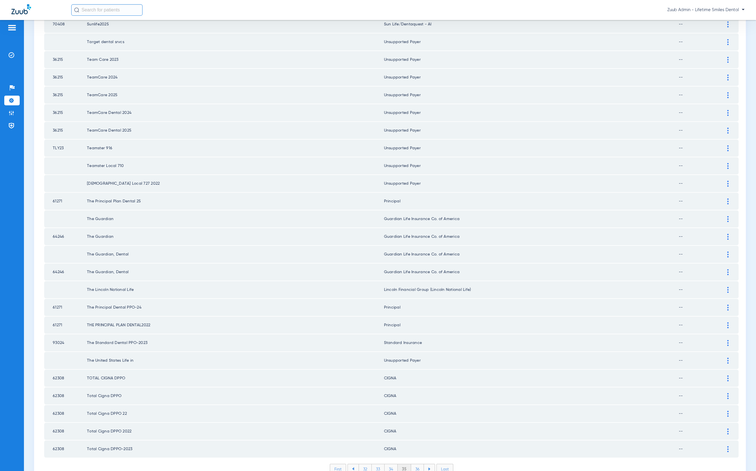
click at [418, 464] on li "36" at bounding box center [417, 469] width 13 height 10
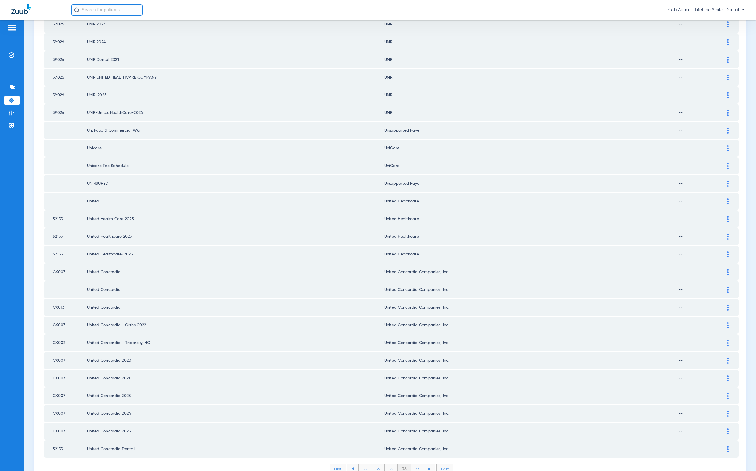
click at [415, 464] on li "37" at bounding box center [417, 469] width 13 height 10
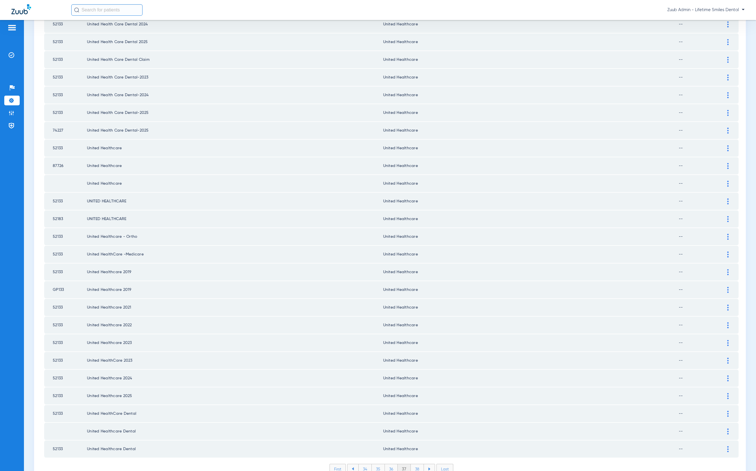
drag, startPoint x: 418, startPoint y: 442, endPoint x: 411, endPoint y: 432, distance: 12.1
click at [418, 464] on li "38" at bounding box center [417, 469] width 13 height 10
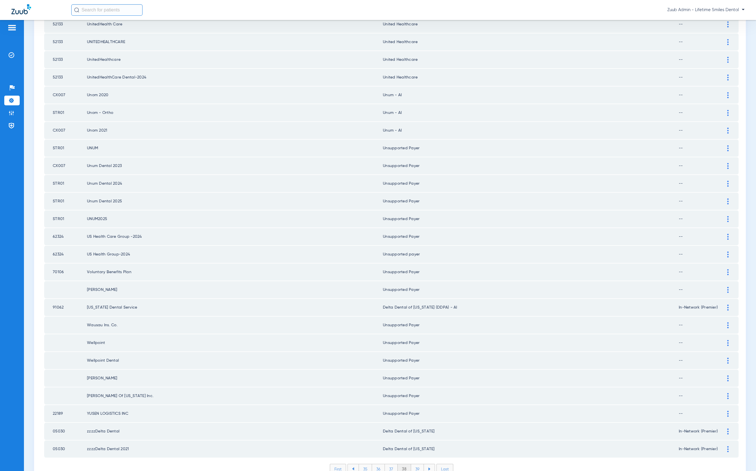
click at [415, 464] on li "39" at bounding box center [417, 469] width 13 height 10
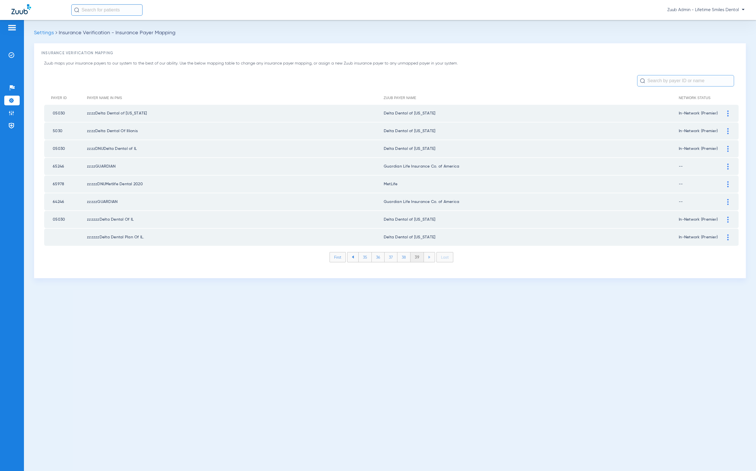
click at [578, 82] on input "text" at bounding box center [685, 80] width 97 height 11
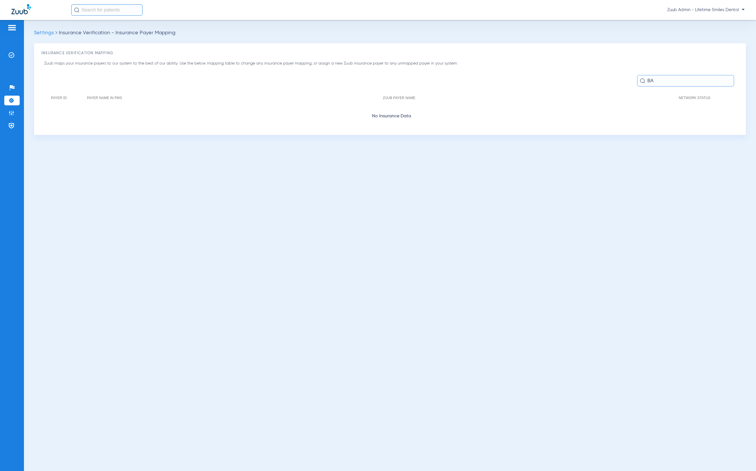
type input "B"
type input "G"
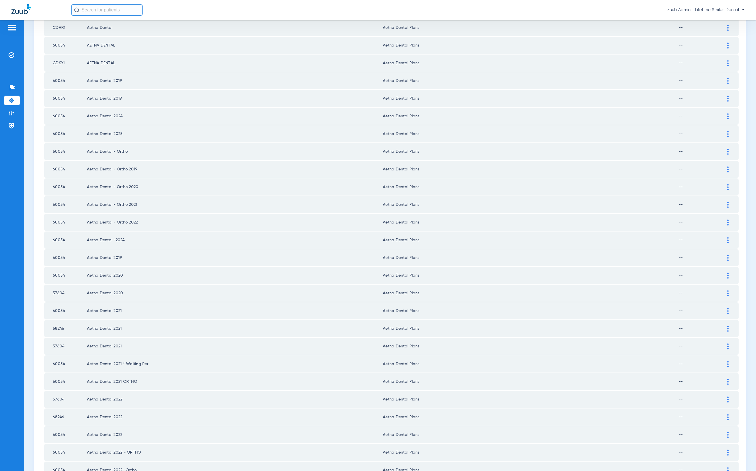
scroll to position [531, 0]
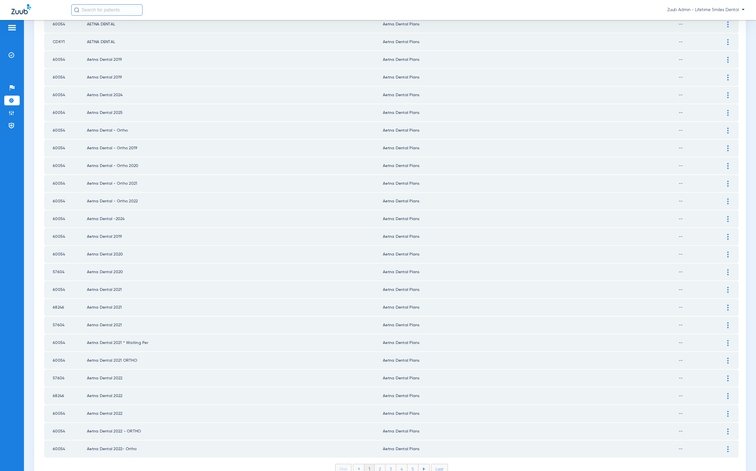
click at [442, 463] on li "Last" at bounding box center [439, 468] width 17 height 10
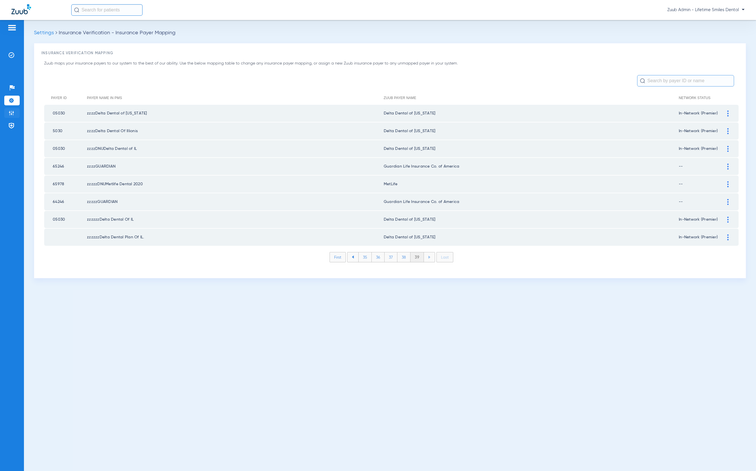
click at [9, 112] on img at bounding box center [12, 113] width 6 height 6
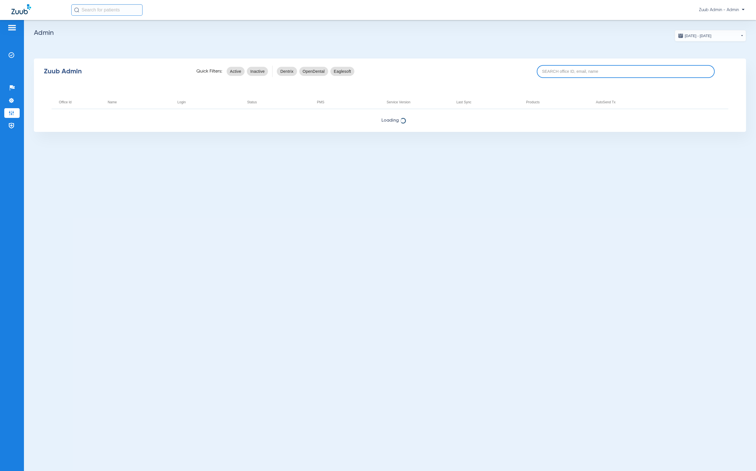
click at [578, 75] on input at bounding box center [626, 71] width 178 height 13
paste input "31000025"
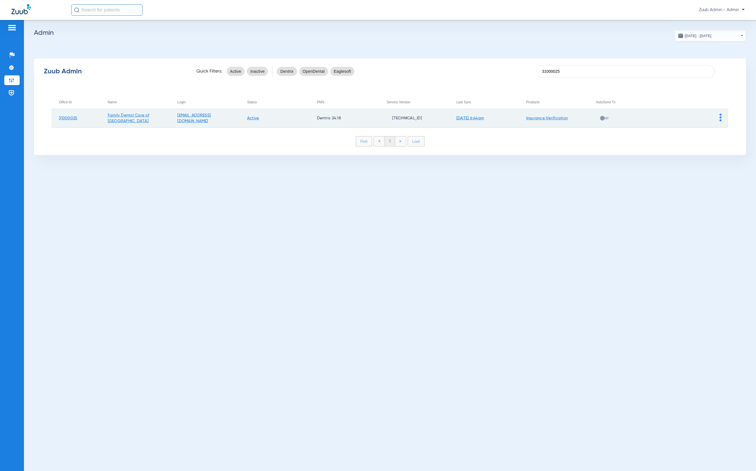
type input "31000025"
click at [578, 117] on td at bounding box center [694, 118] width 70 height 19
click at [578, 117] on img at bounding box center [721, 117] width 2 height 8
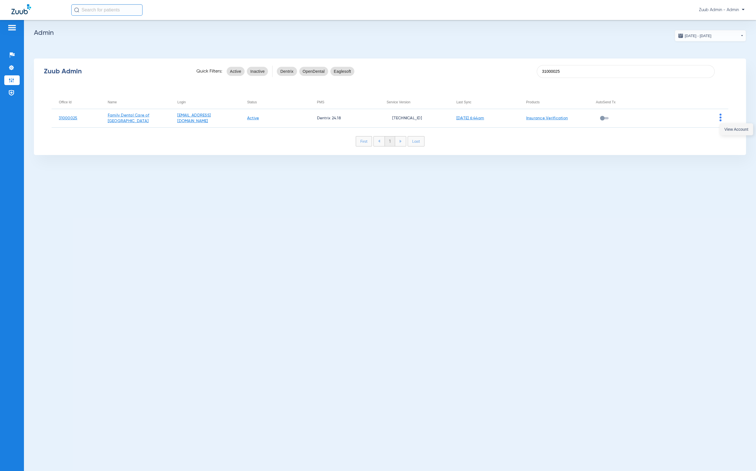
click at [578, 125] on button "View Account" at bounding box center [736, 128] width 33 height 11
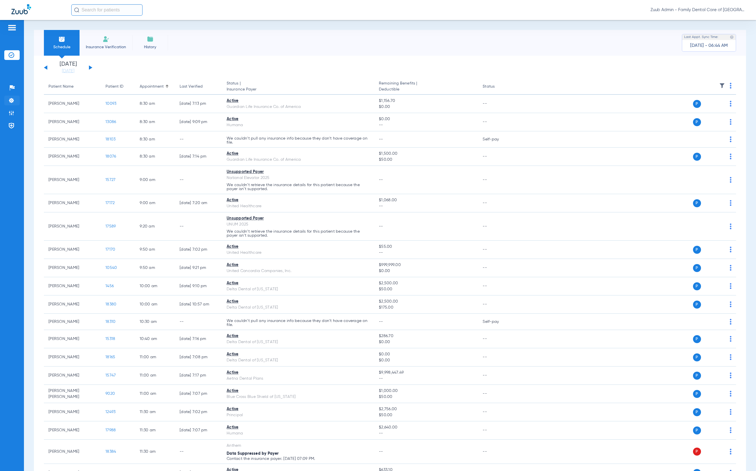
click at [15, 103] on li "Settings" at bounding box center [11, 101] width 15 height 10
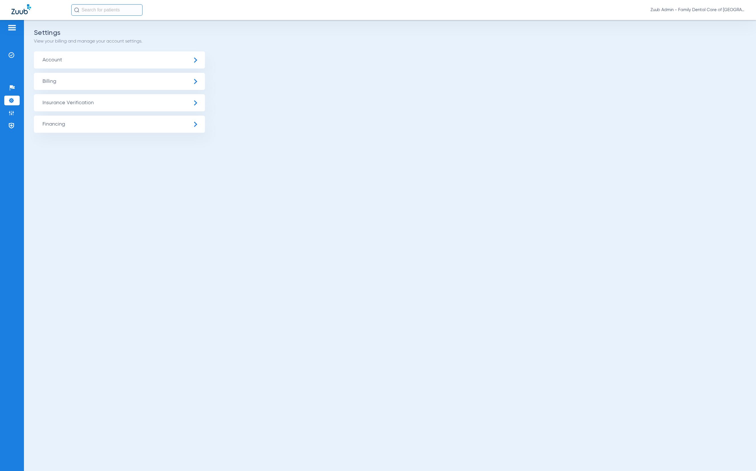
click at [72, 103] on span "Insurance Verification" at bounding box center [119, 102] width 171 height 17
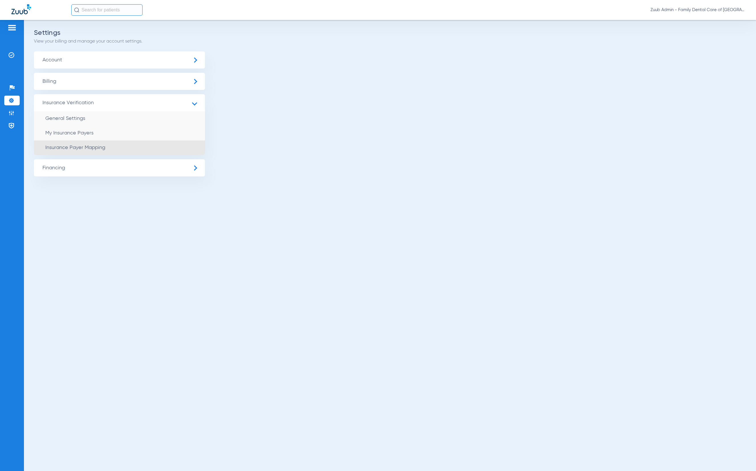
click at [105, 143] on li "Insurance Payer Mapping" at bounding box center [119, 147] width 171 height 15
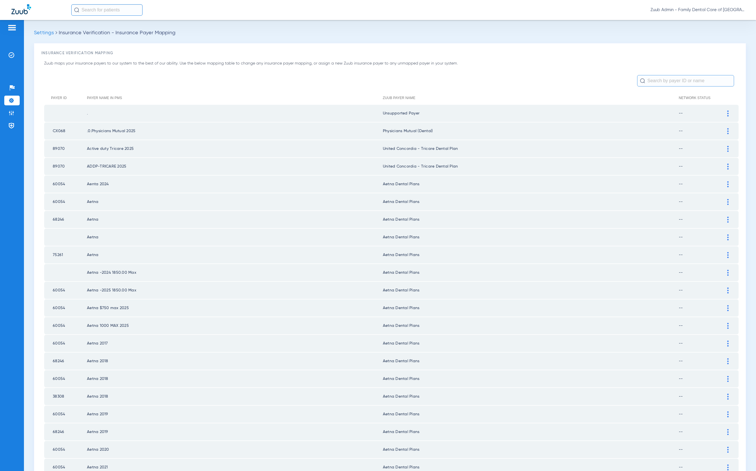
scroll to position [531, 0]
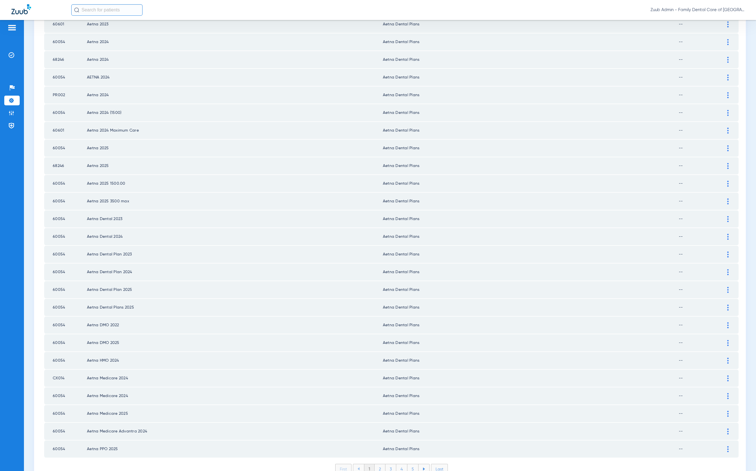
click at [375, 464] on li "2" at bounding box center [380, 469] width 11 height 10
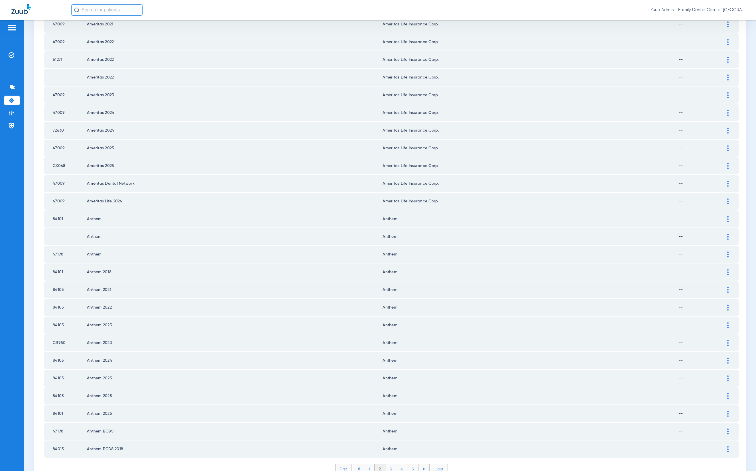
click at [388, 464] on li "3" at bounding box center [391, 469] width 11 height 10
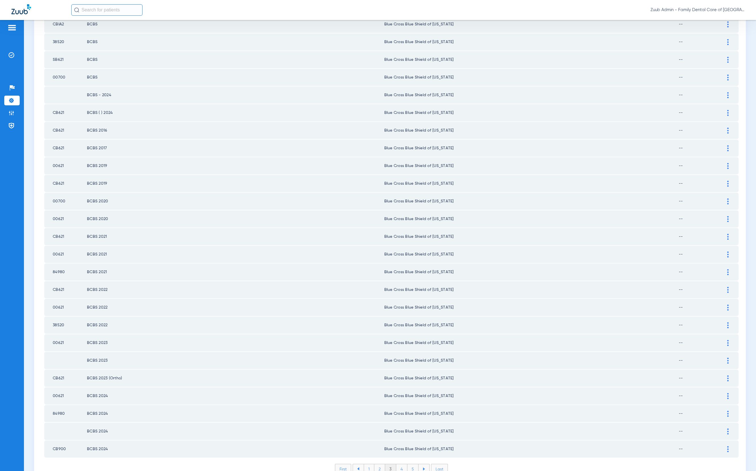
click at [397, 464] on li "4" at bounding box center [401, 469] width 11 height 10
click at [409, 464] on li "5" at bounding box center [412, 469] width 11 height 10
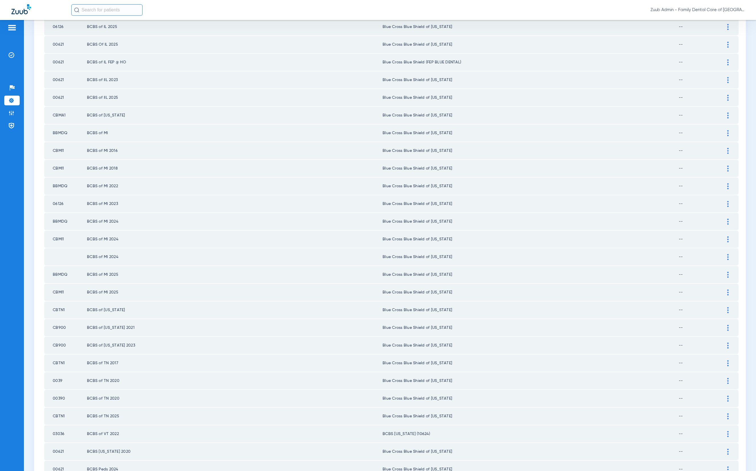
scroll to position [0, 0]
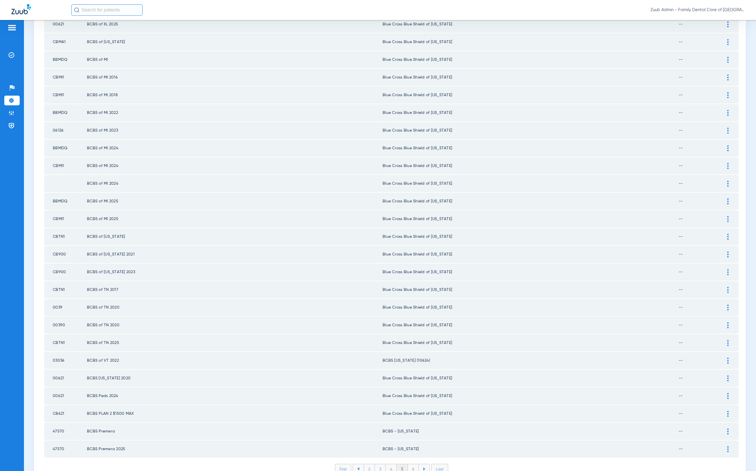
click at [414, 464] on li "6" at bounding box center [413, 469] width 11 height 10
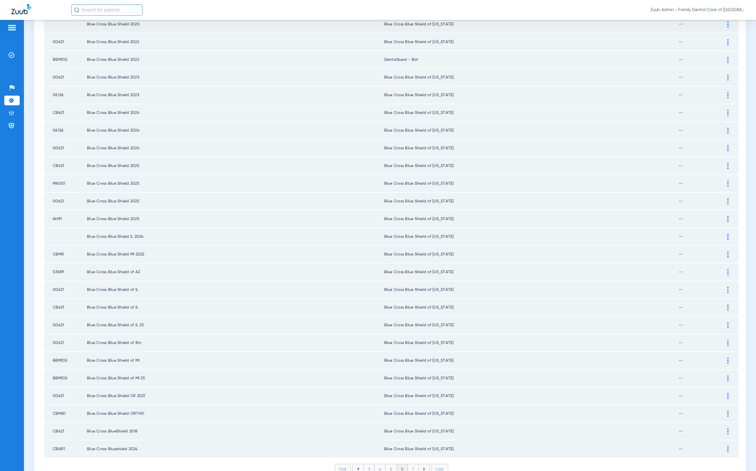
click at [413, 464] on li "7" at bounding box center [413, 469] width 11 height 10
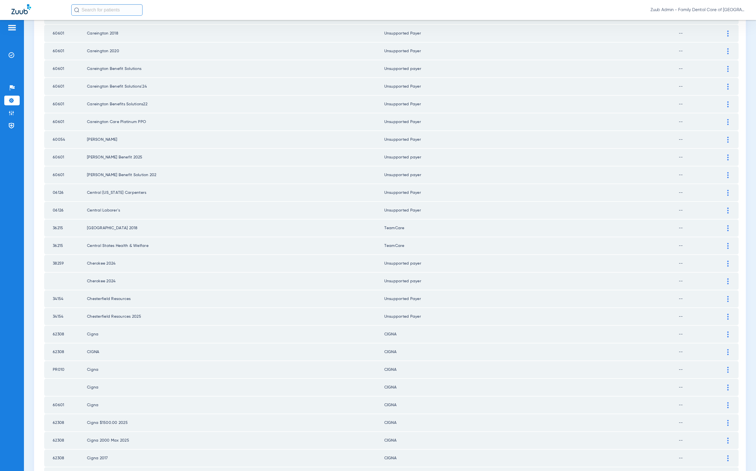
scroll to position [531, 0]
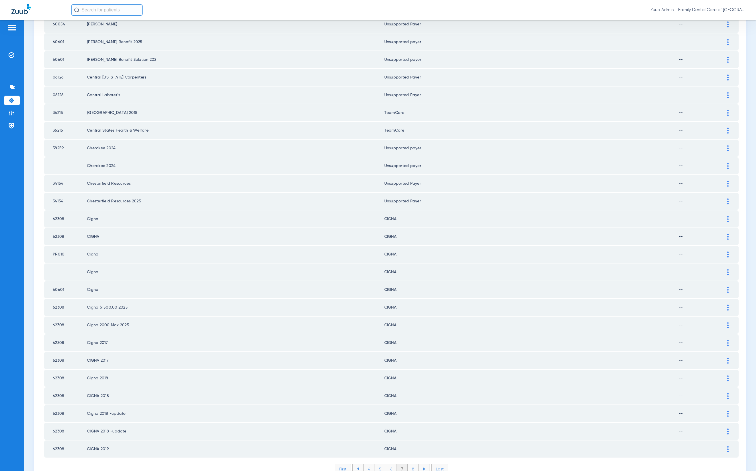
click at [411, 464] on li "8" at bounding box center [413, 469] width 11 height 10
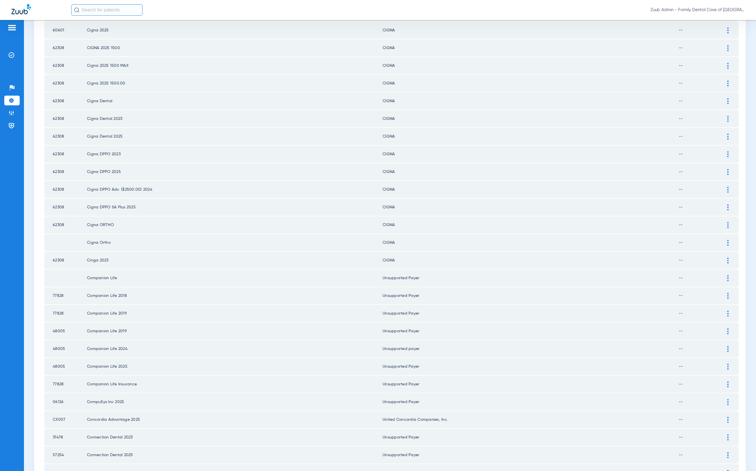
scroll to position [0, 0]
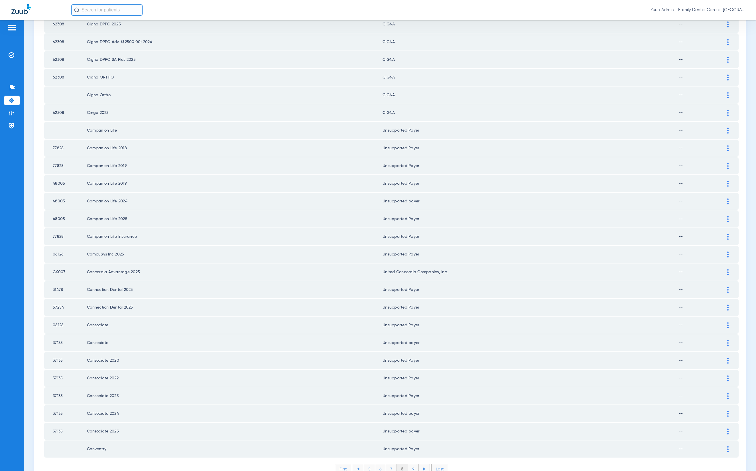
click at [410, 464] on li "9" at bounding box center [413, 469] width 11 height 10
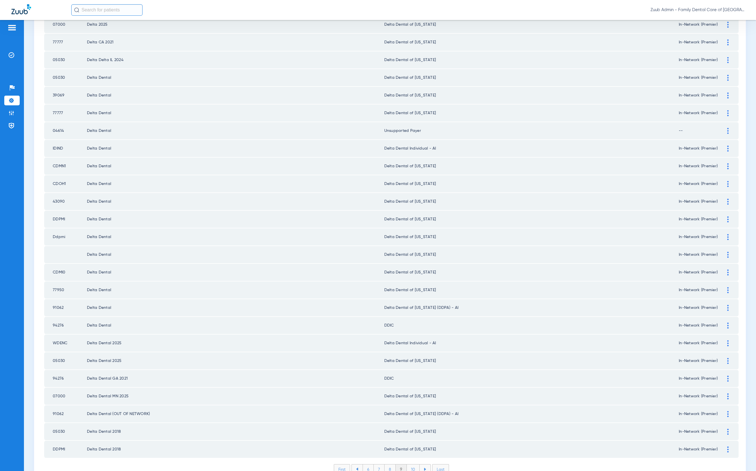
scroll to position [531, 0]
click at [407, 464] on li "10" at bounding box center [413, 469] width 13 height 10
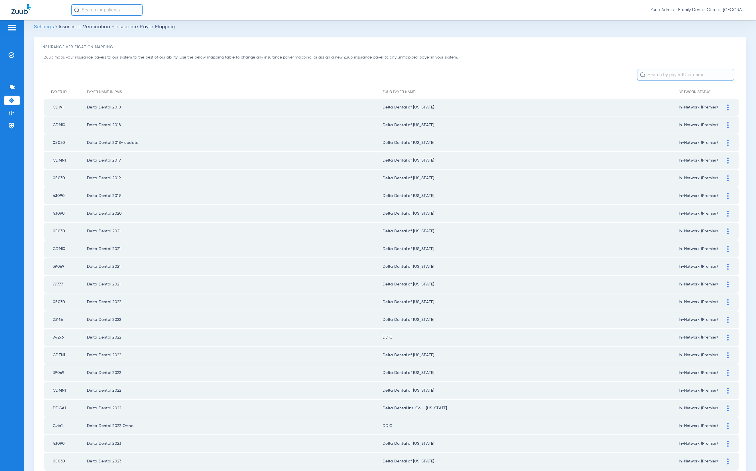
scroll to position [0, 0]
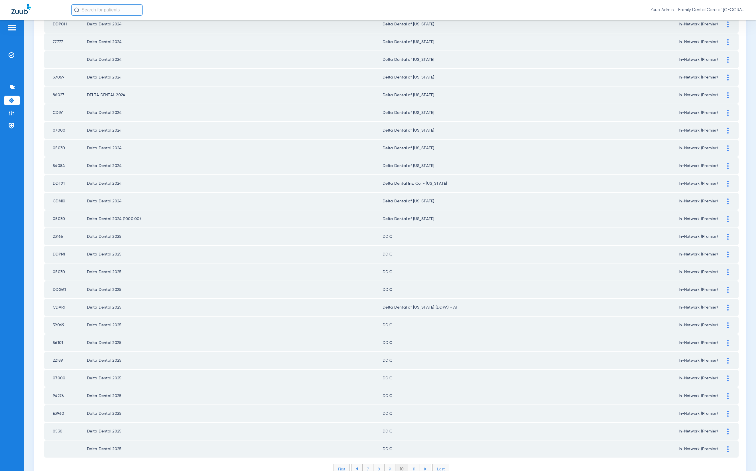
click at [411, 464] on li "11" at bounding box center [414, 469] width 12 height 10
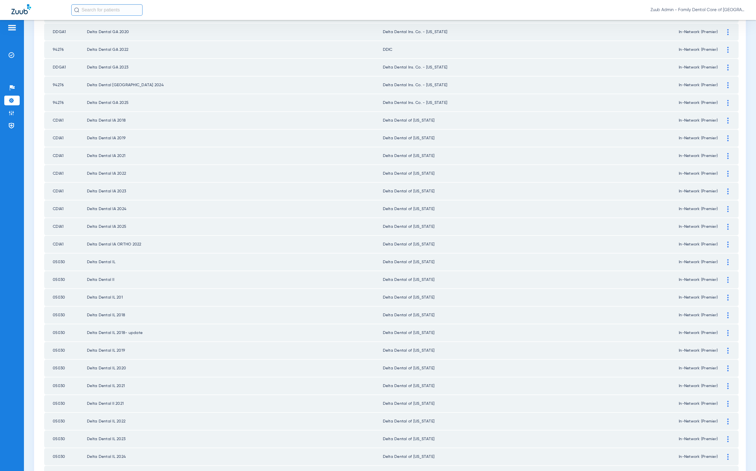
scroll to position [531, 0]
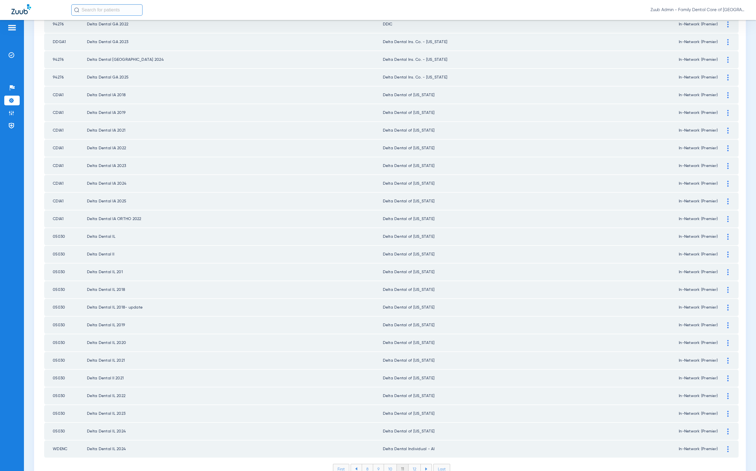
click at [413, 464] on li "12" at bounding box center [415, 469] width 12 height 10
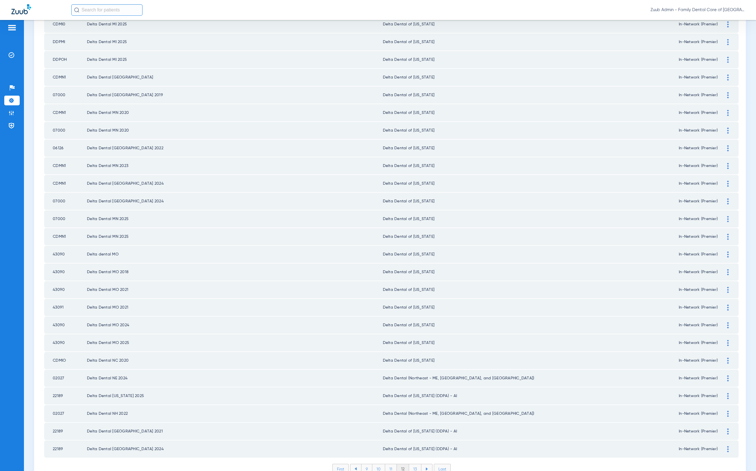
click at [409, 464] on li "13" at bounding box center [415, 469] width 12 height 10
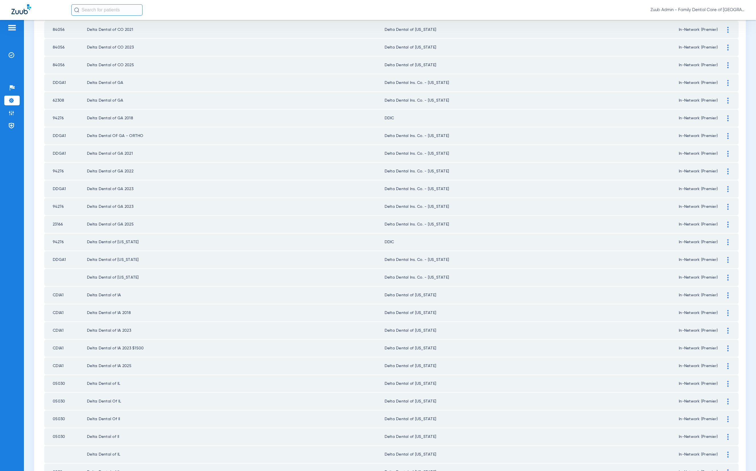
scroll to position [4, 0]
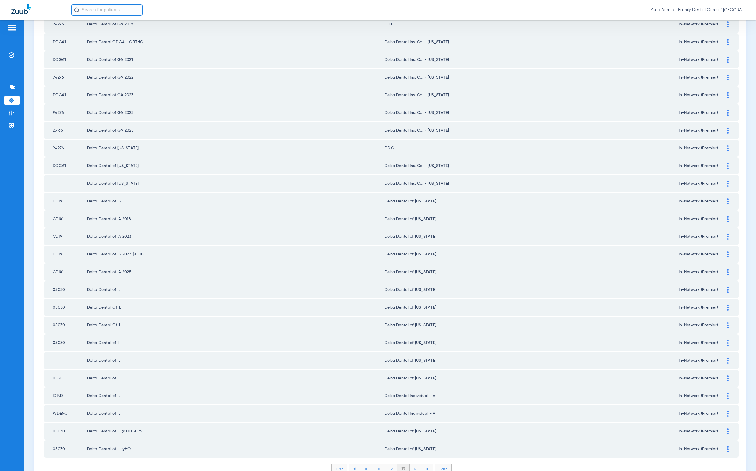
click at [410, 464] on li "14" at bounding box center [416, 469] width 13 height 10
click at [411, 463] on div "First 11 12 13 14 15 Last Items per page: 50 651 – 700 of 1389" at bounding box center [391, 472] width 695 height 19
click at [413, 464] on li "15" at bounding box center [415, 469] width 13 height 10
